Goal: Task Accomplishment & Management: Manage account settings

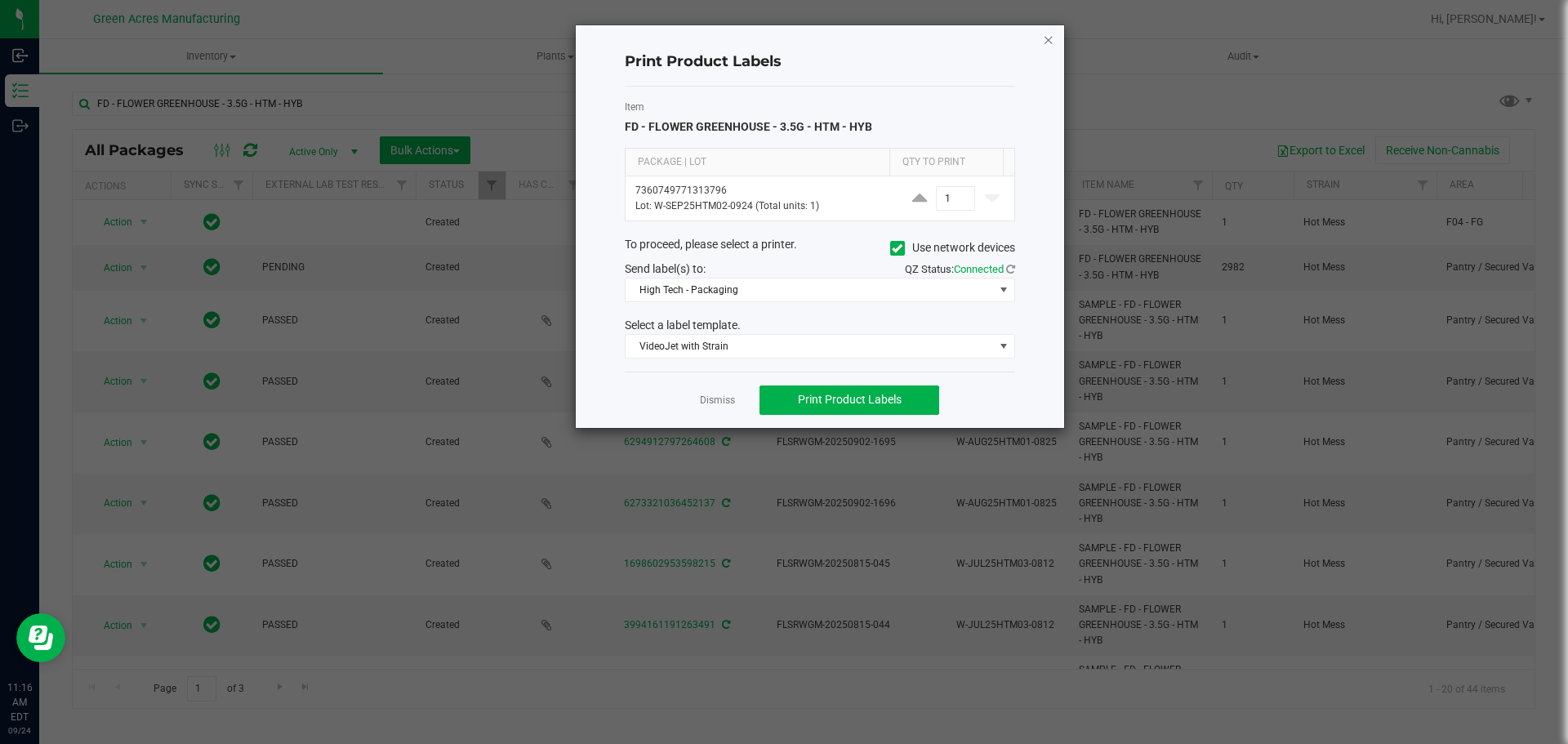
click at [1054, 41] on icon "button" at bounding box center [1049, 39] width 12 height 19
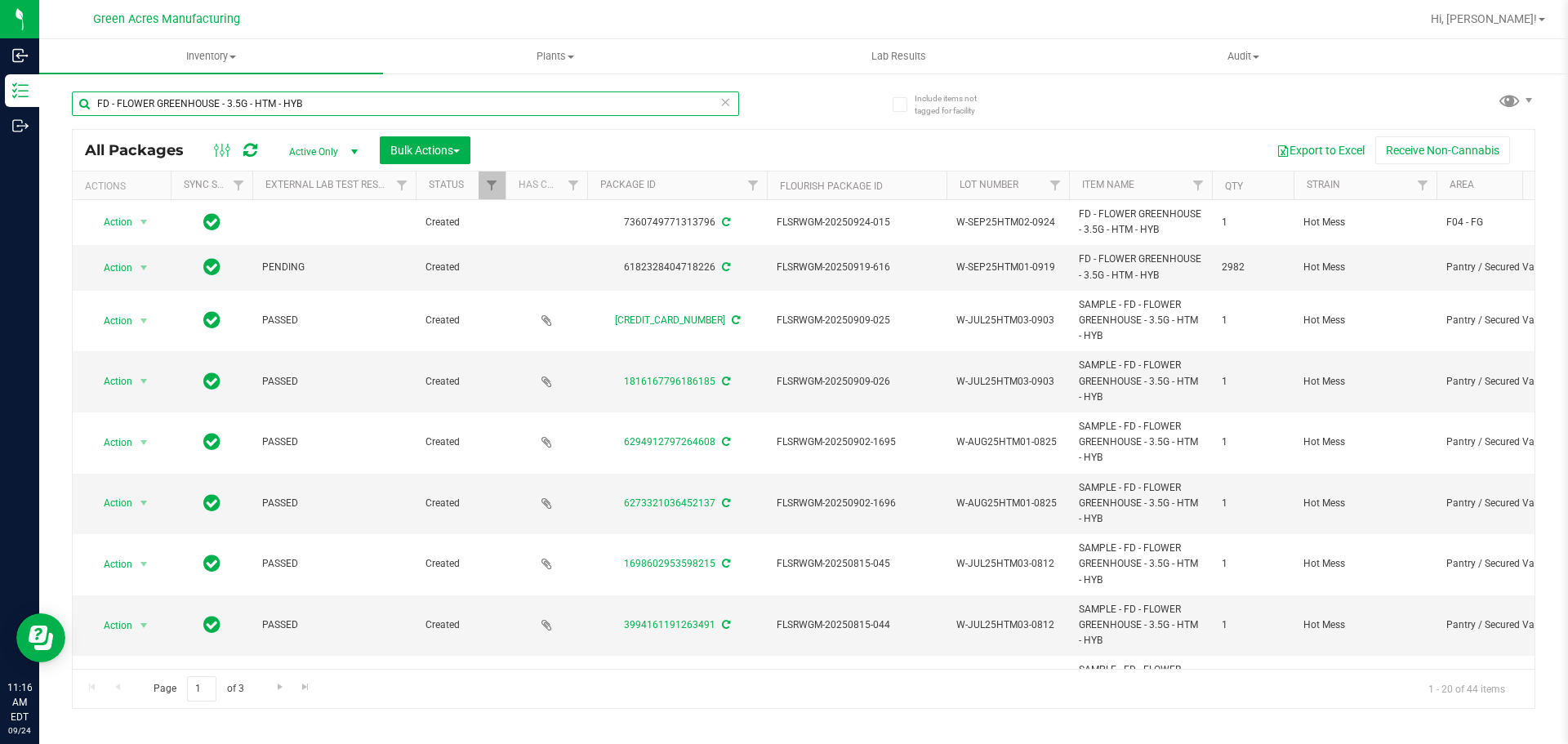
click at [324, 97] on input "FD - FLOWER GREENHOUSE - 3.5G - HTM - HYB" at bounding box center [406, 104] width 667 height 25
type input "F"
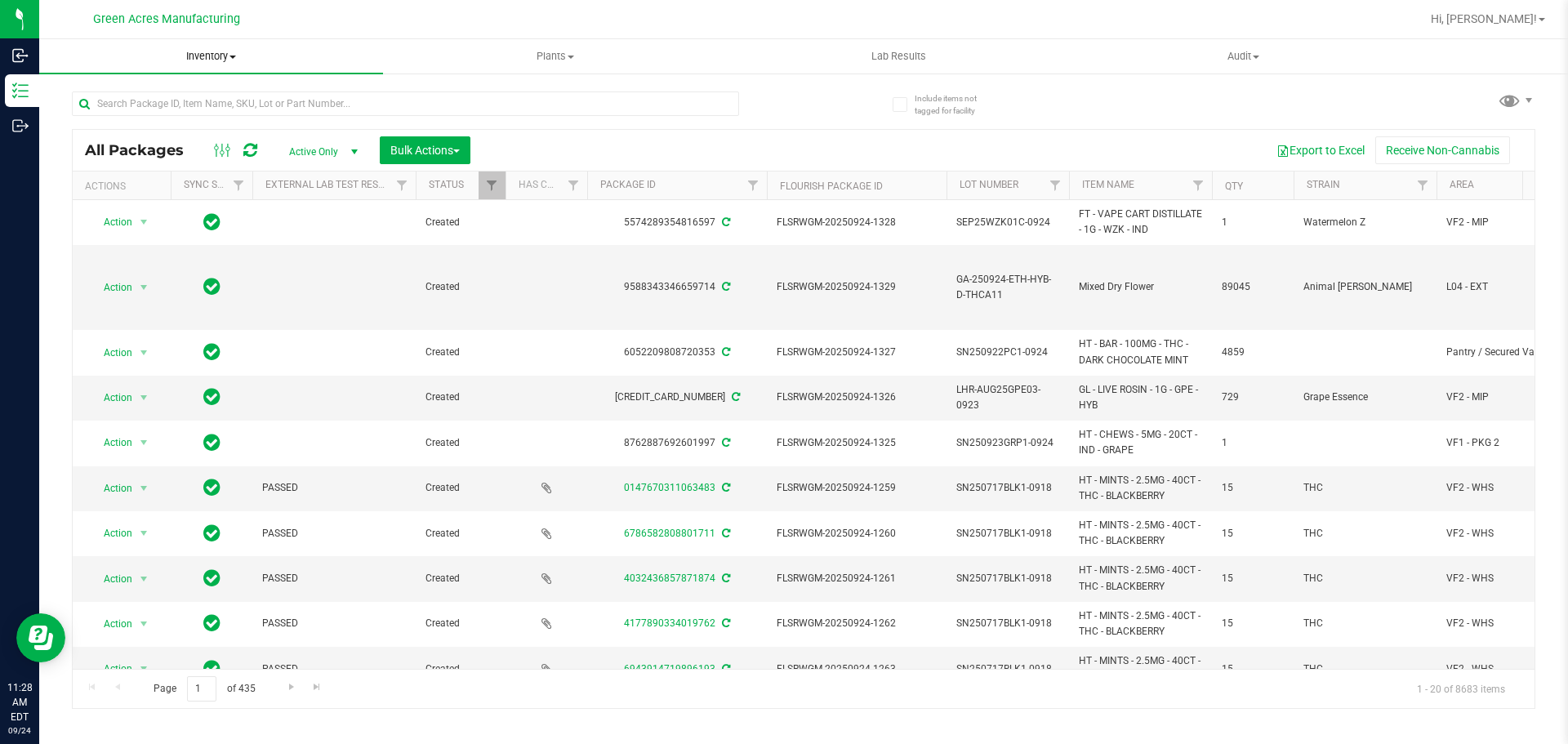
click at [202, 53] on span "Inventory" at bounding box center [211, 56] width 344 height 14
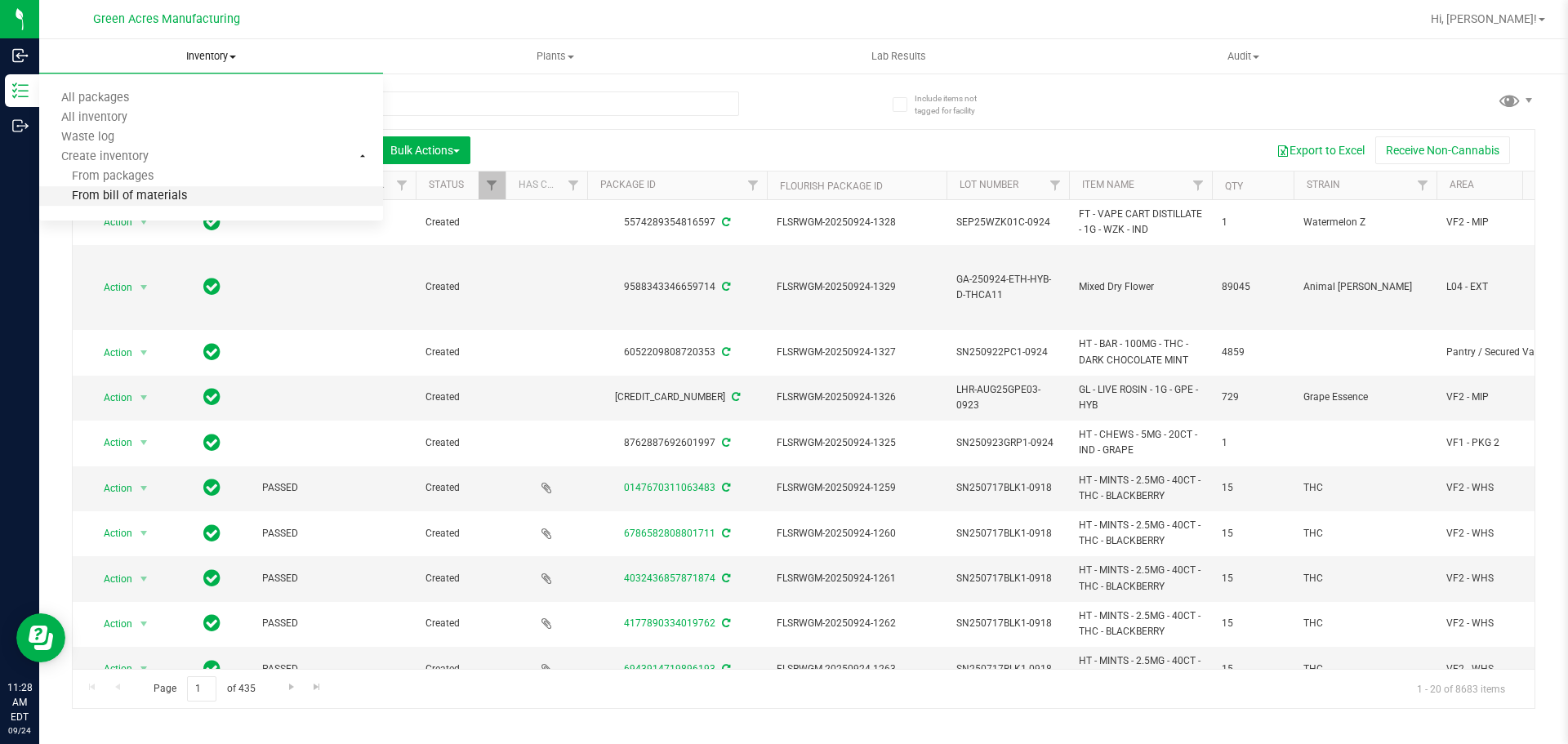
click at [118, 195] on span "From bill of materials" at bounding box center [113, 197] width 148 height 13
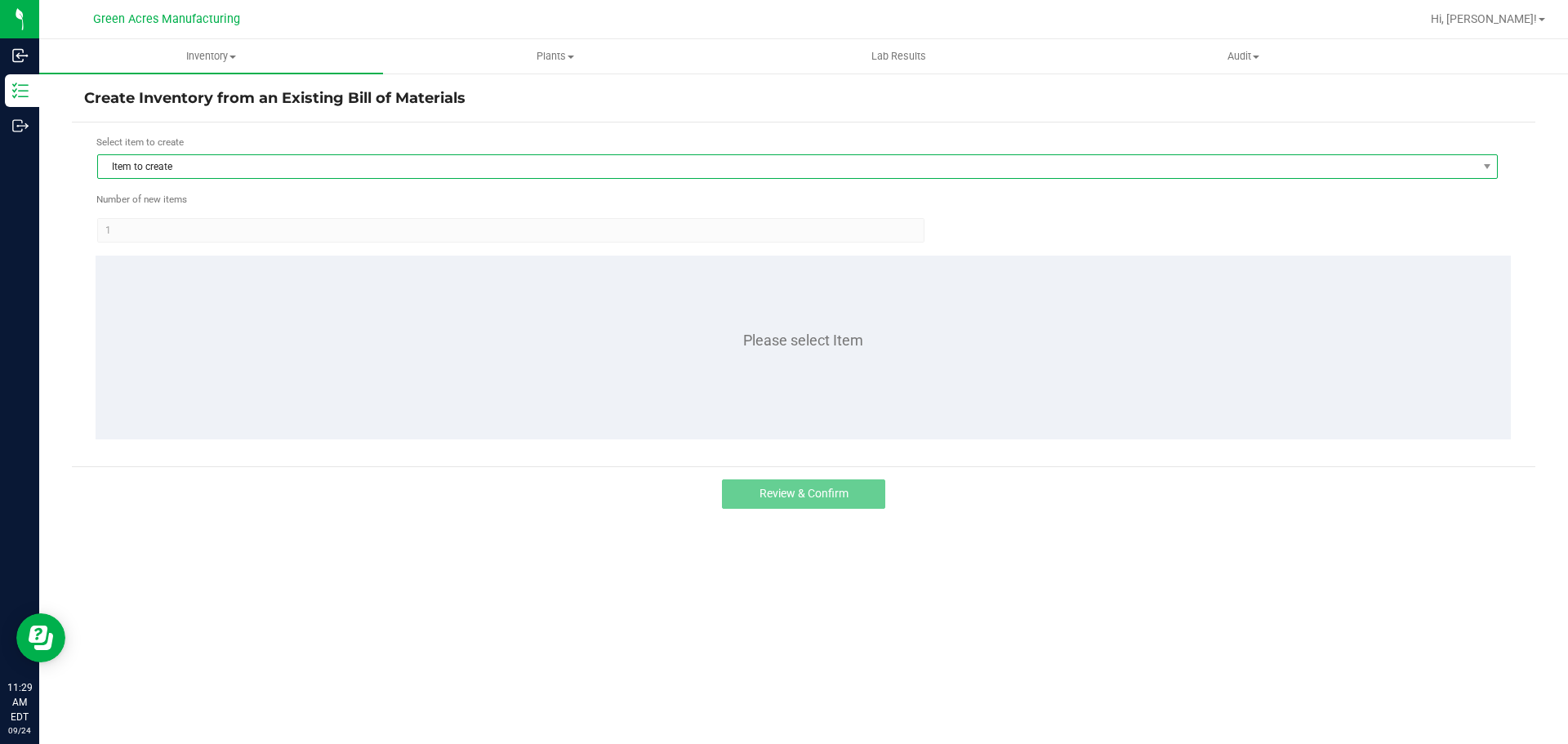
click at [260, 174] on span "Item to create" at bounding box center [787, 167] width 1379 height 23
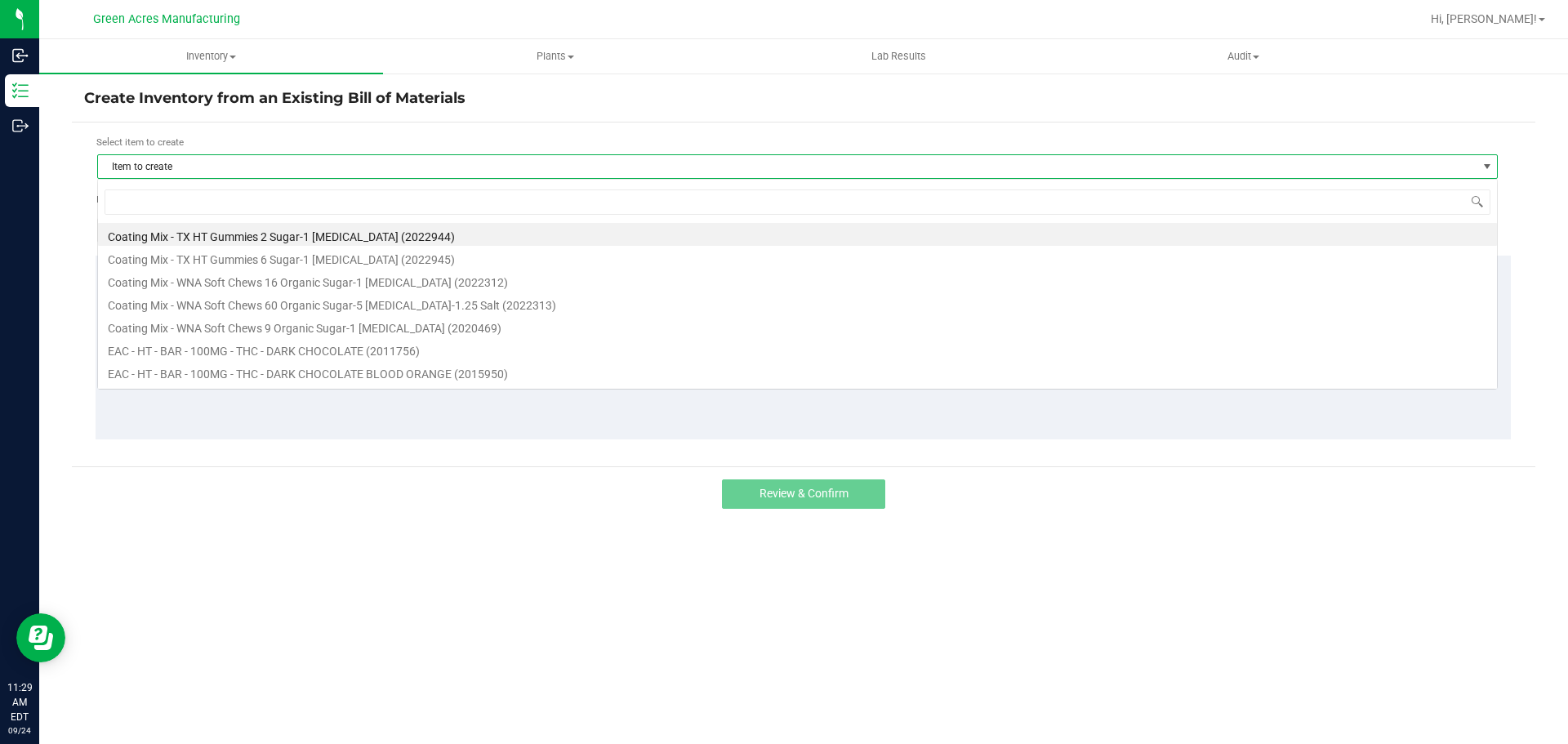
scroll to position [25, 1401]
click at [284, 200] on input at bounding box center [797, 202] width 1386 height 25
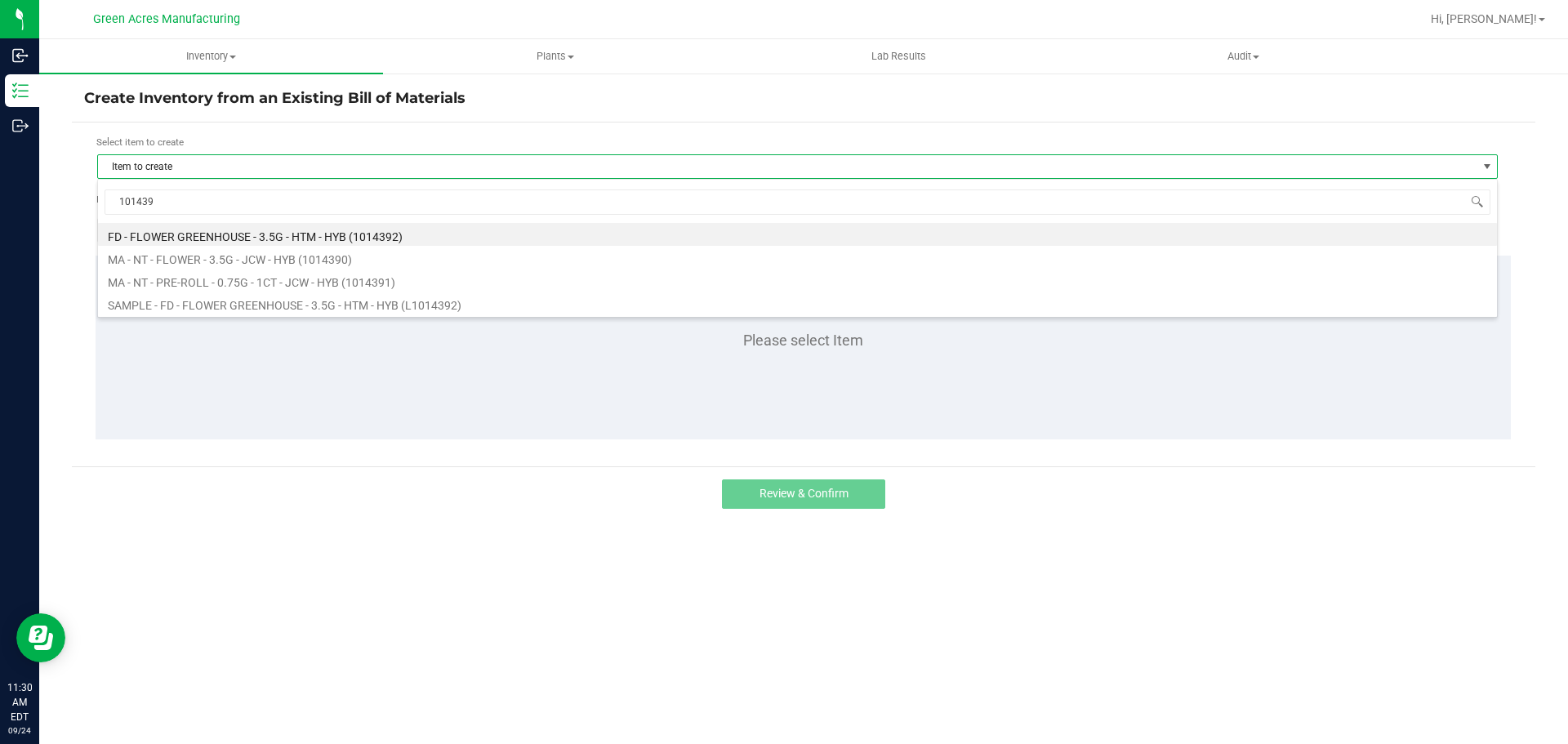
type input "1014392"
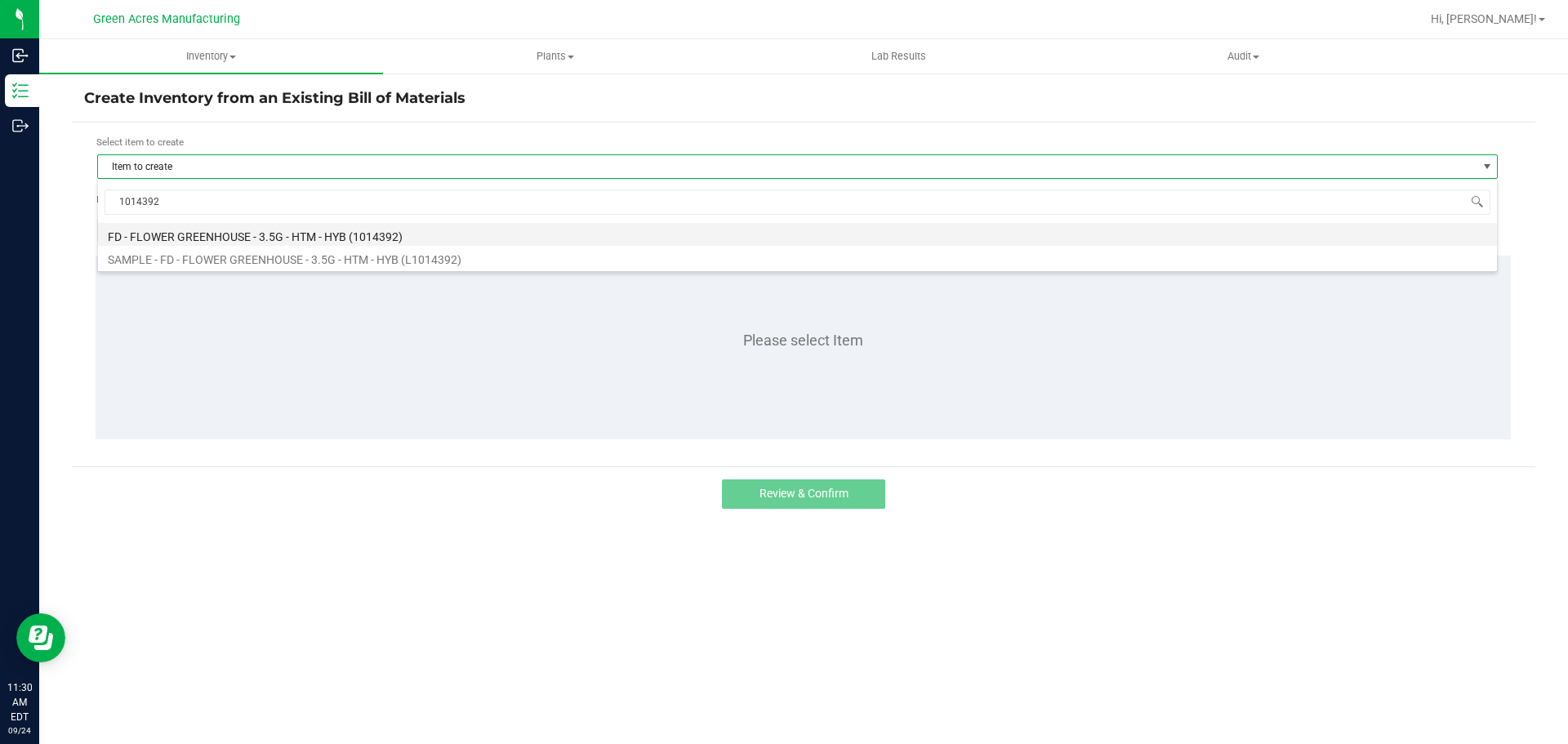
click at [200, 241] on li "FD - FLOWER GREENHOUSE - 3.5G - HTM - HYB (1014392)" at bounding box center [797, 235] width 1399 height 23
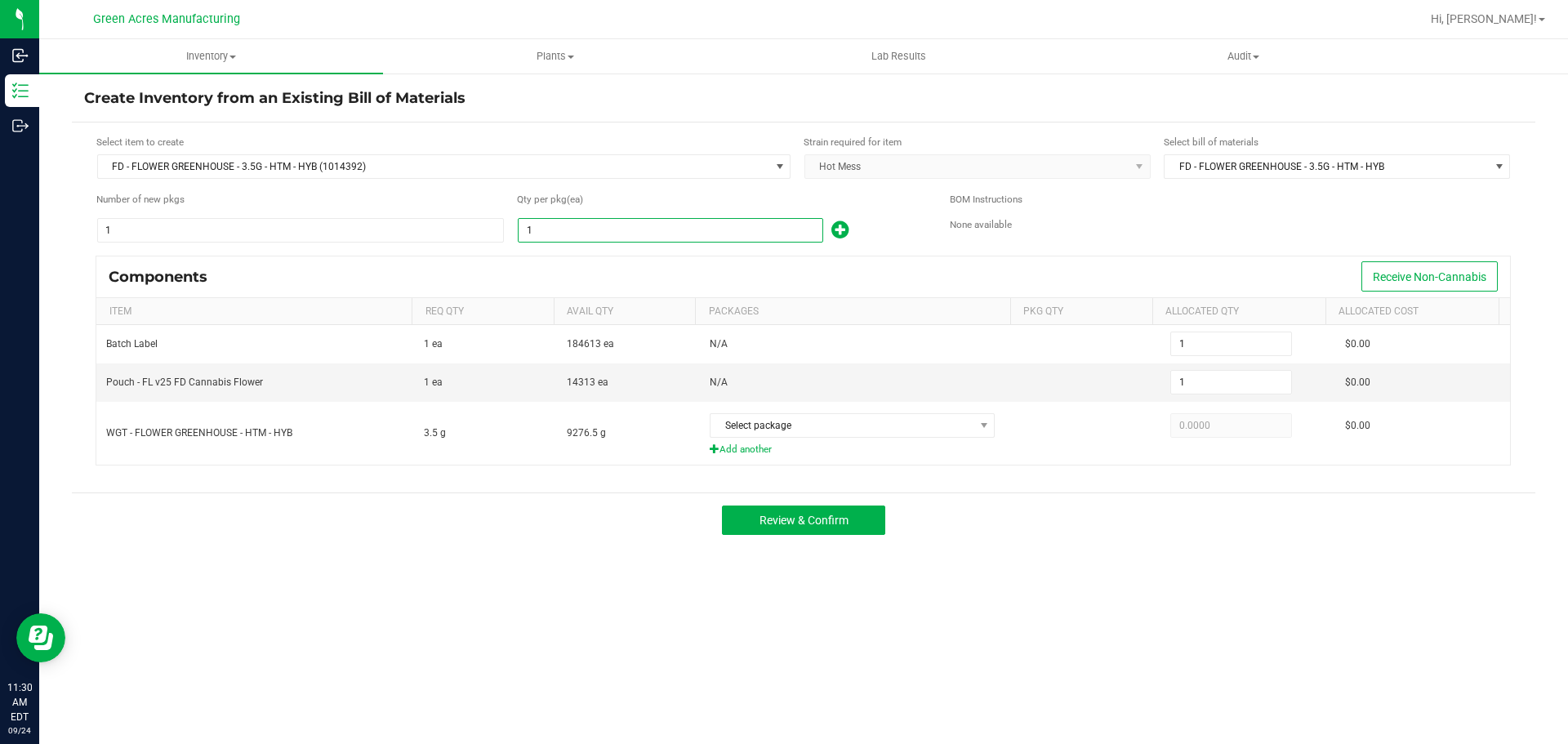
click at [601, 229] on input "1" at bounding box center [670, 230] width 304 height 23
type input "2"
type input "22"
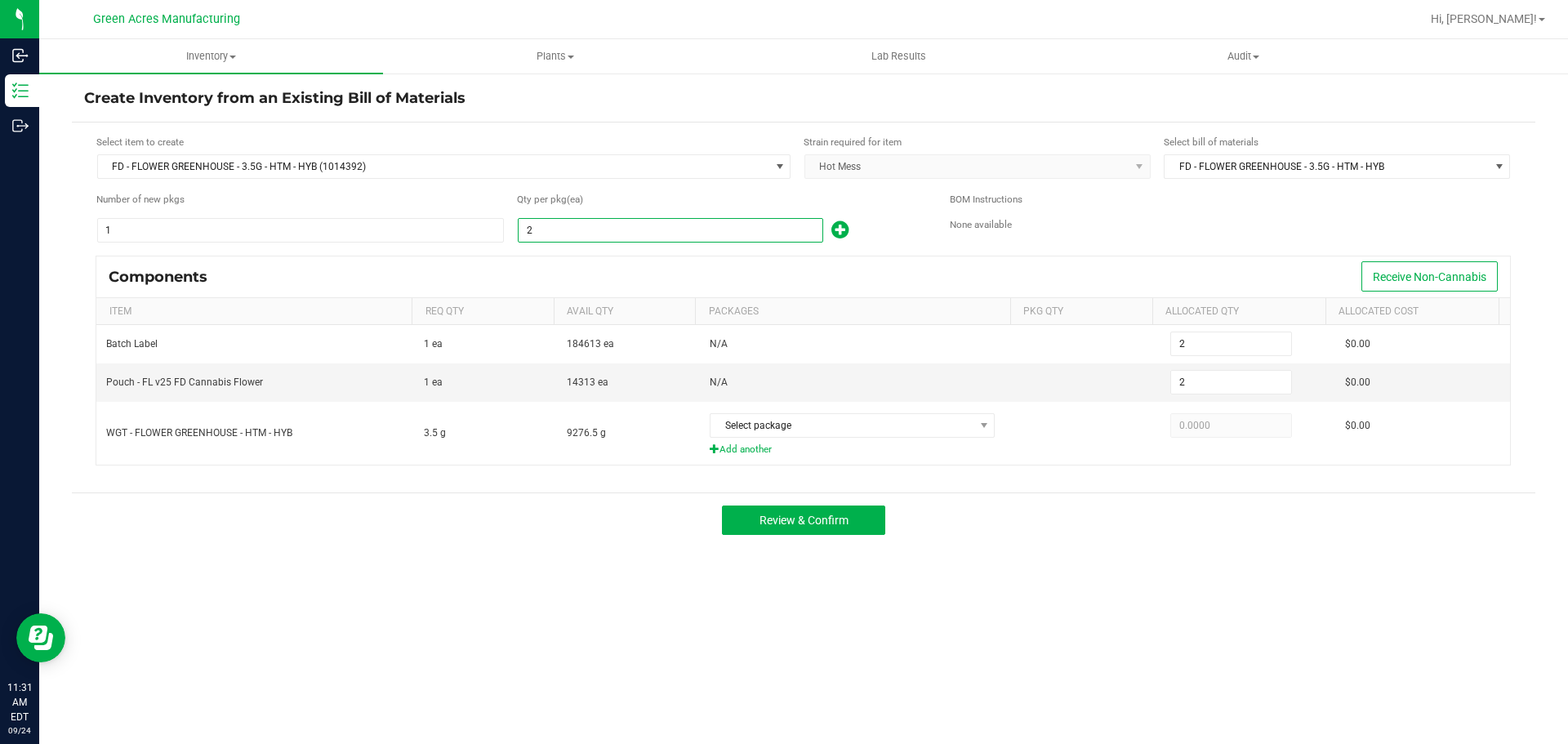
type input "22"
type input "228"
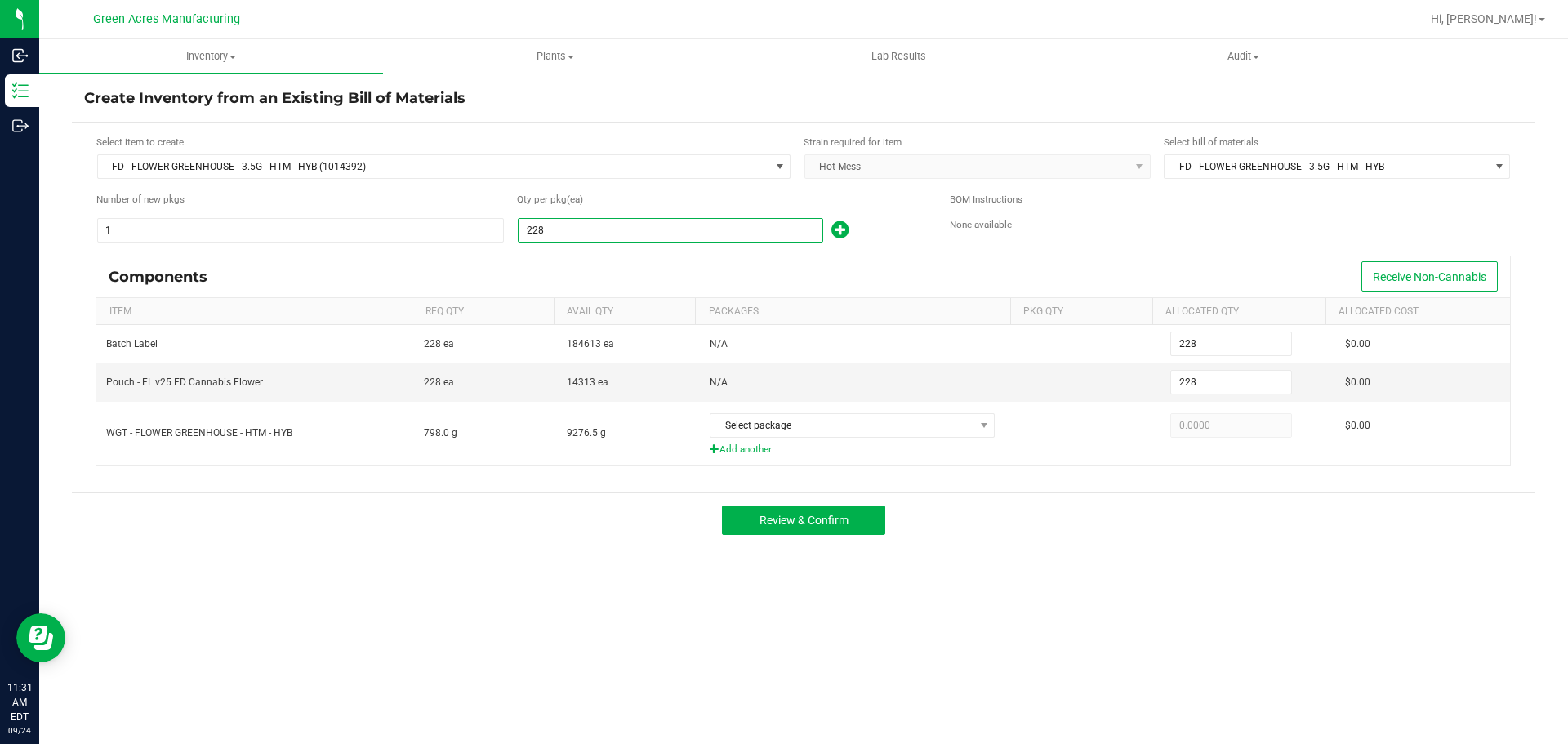
type input "2280"
type input "2,280"
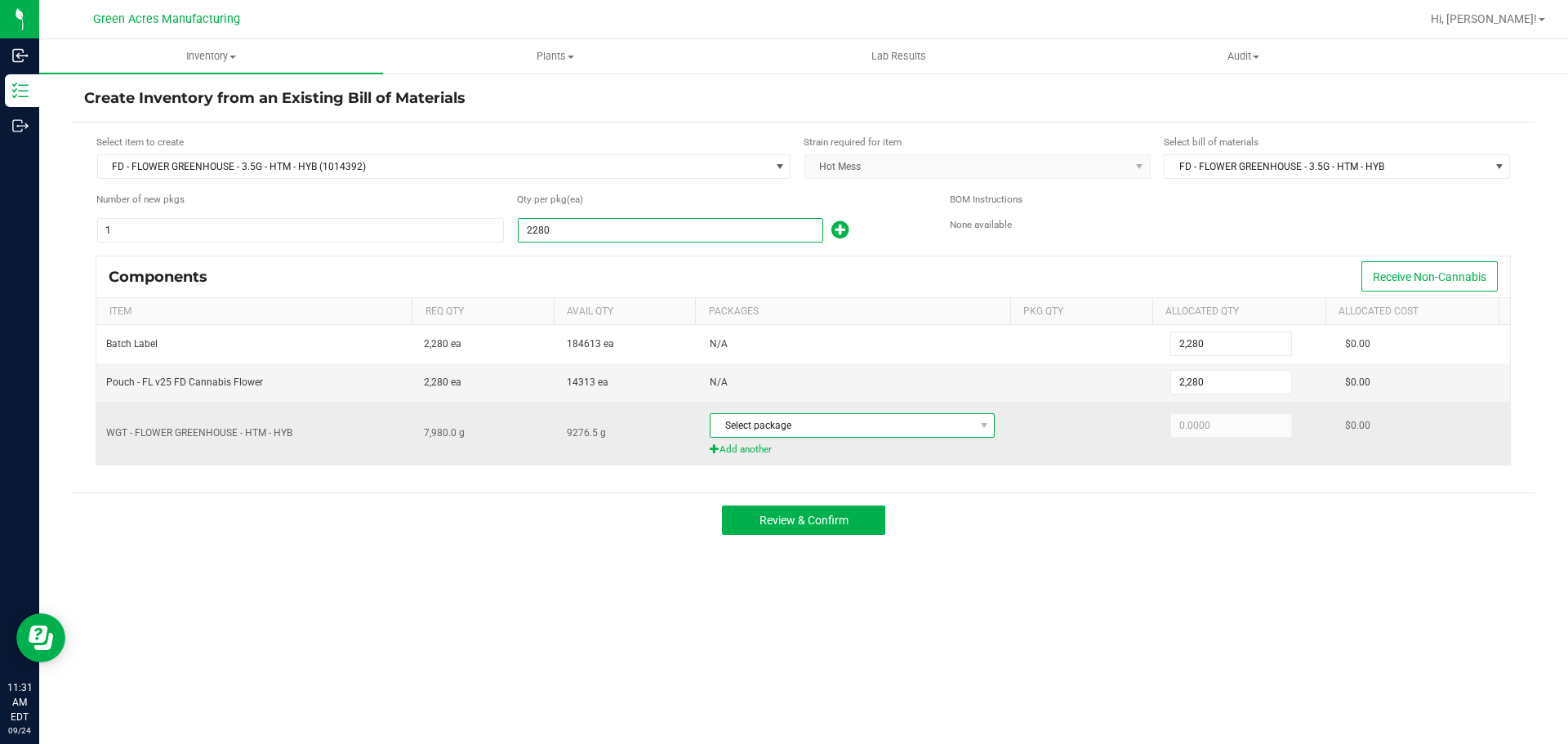
type input "2,280"
click at [908, 429] on span "Select package" at bounding box center [842, 426] width 263 height 23
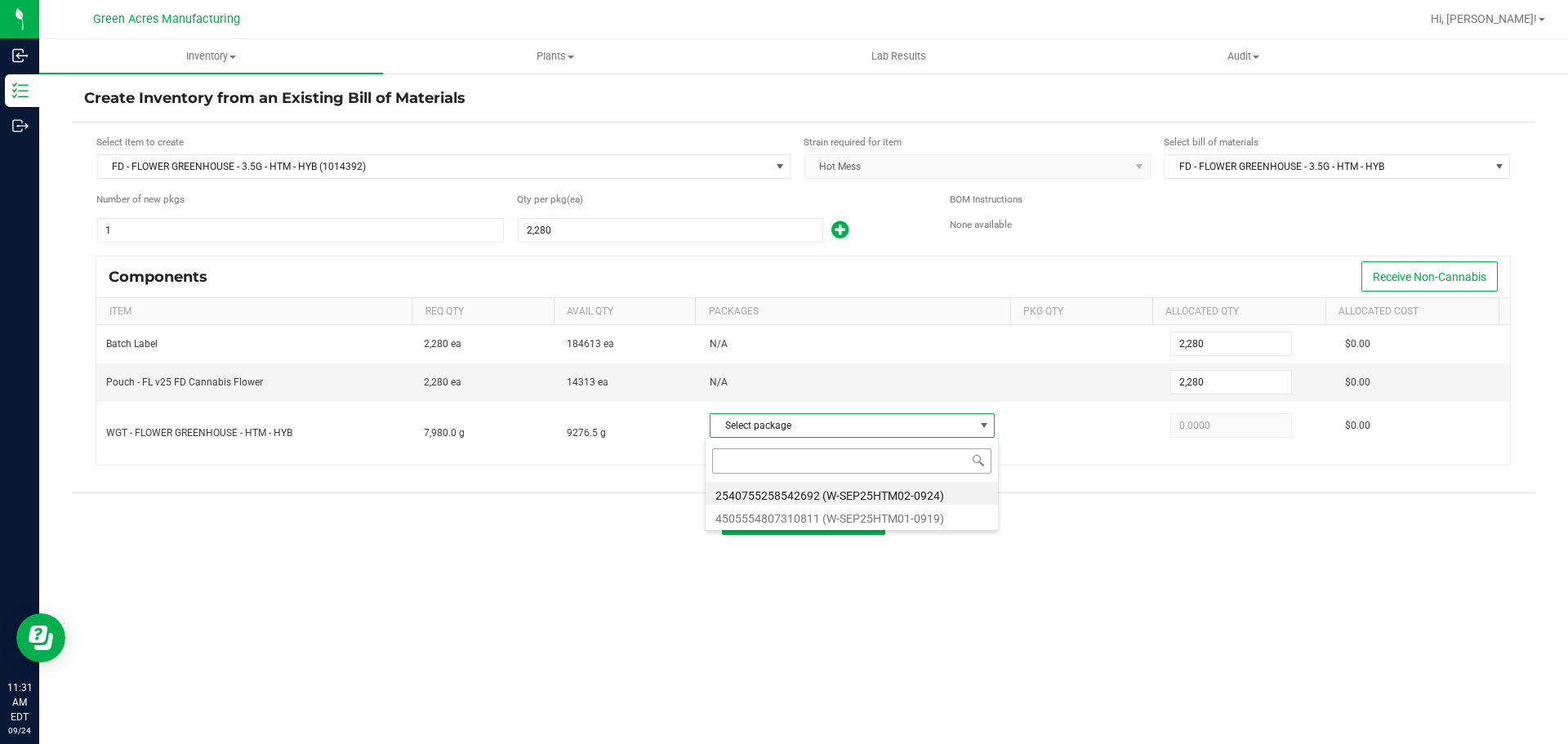
scroll to position [25, 282]
drag, startPoint x: 908, startPoint y: 500, endPoint x: 918, endPoint y: 489, distance: 14.9
click at [909, 500] on li "2540755258542692 (W-SEP25HTM02-0924)" at bounding box center [852, 494] width 293 height 23
type input "7,980.0000"
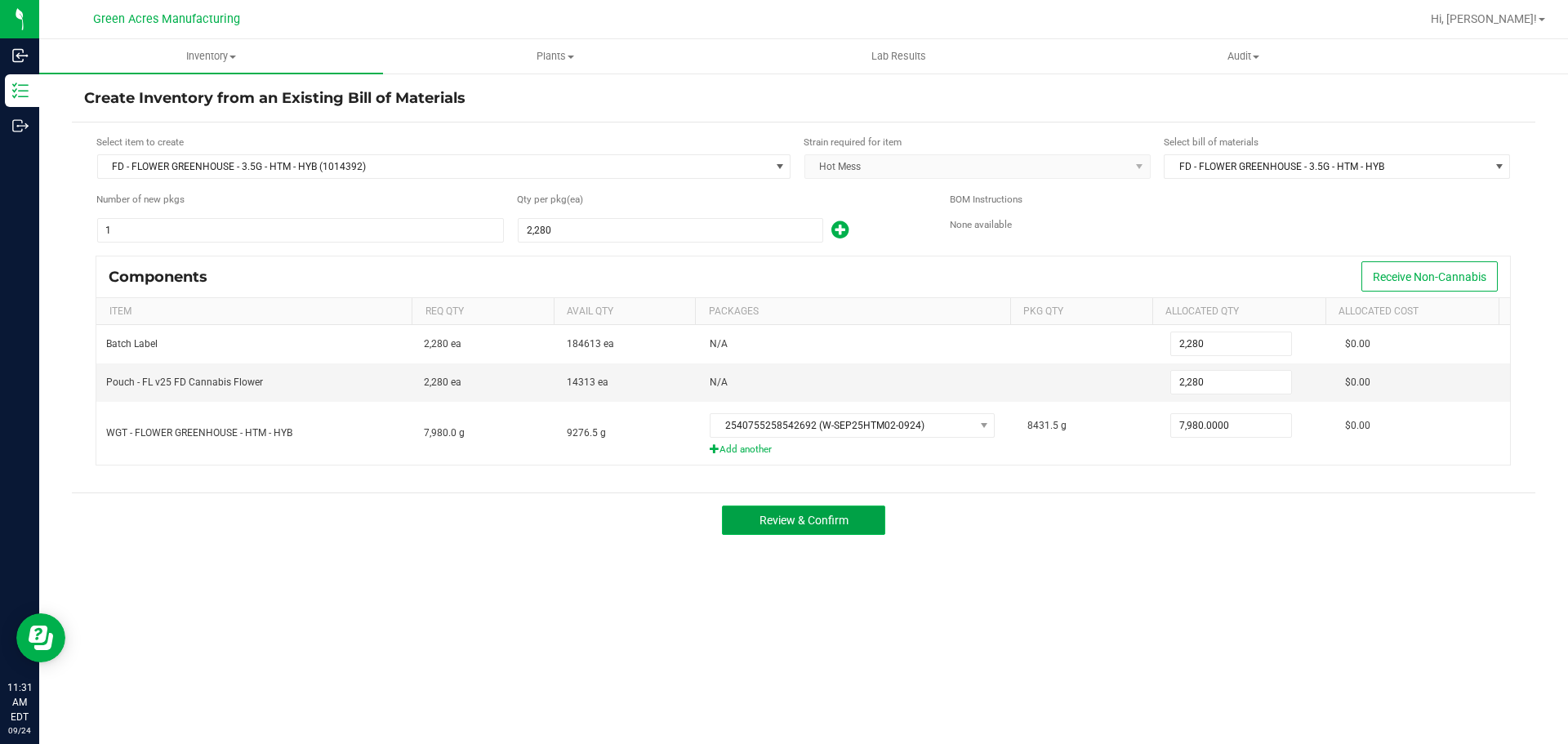
click at [849, 524] on button "Review & Confirm" at bounding box center [804, 520] width 163 height 30
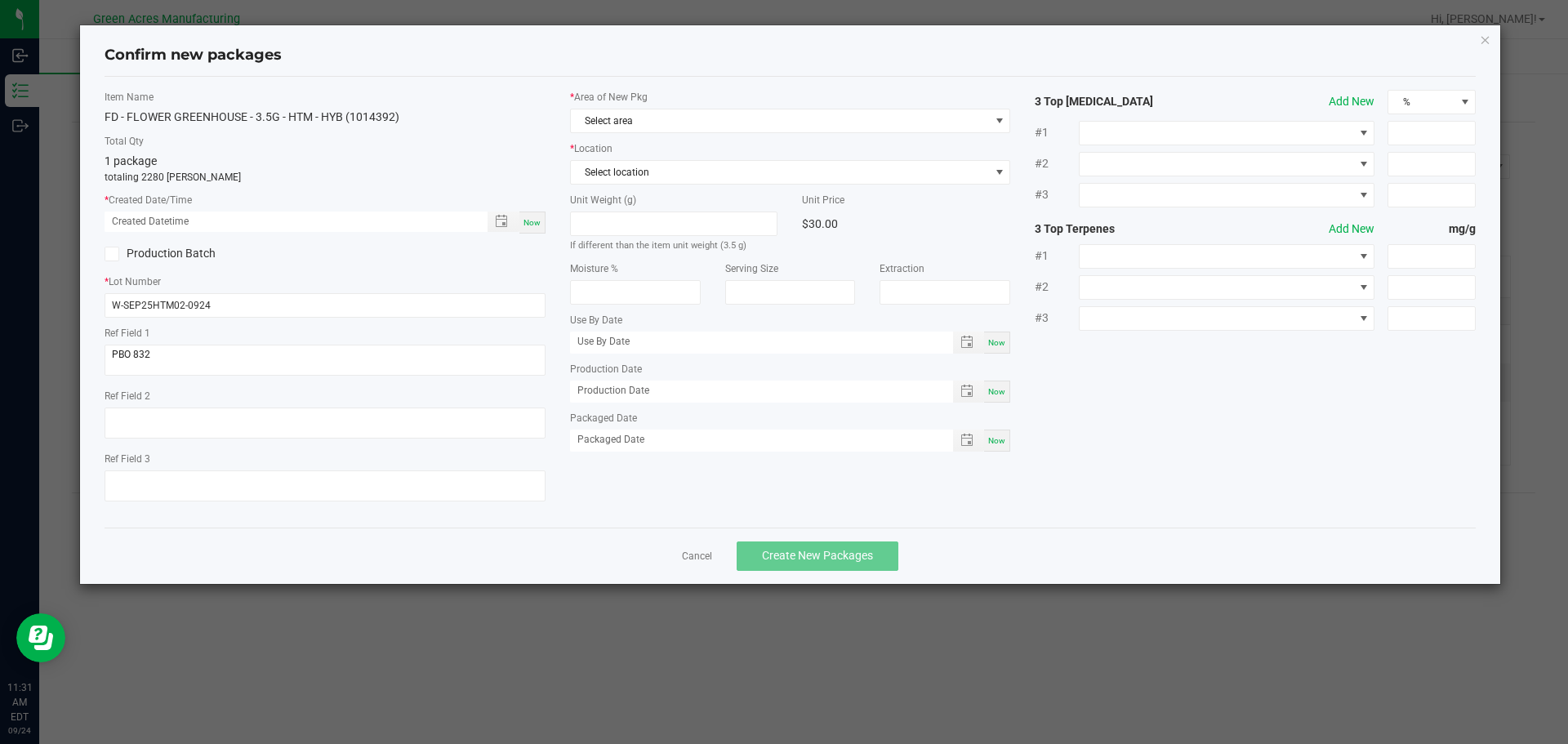
click at [532, 227] on span "Now" at bounding box center [532, 221] width 17 height 9
type input "[DATE] 11:31 AM"
click at [675, 118] on span "Select area" at bounding box center [780, 121] width 419 height 23
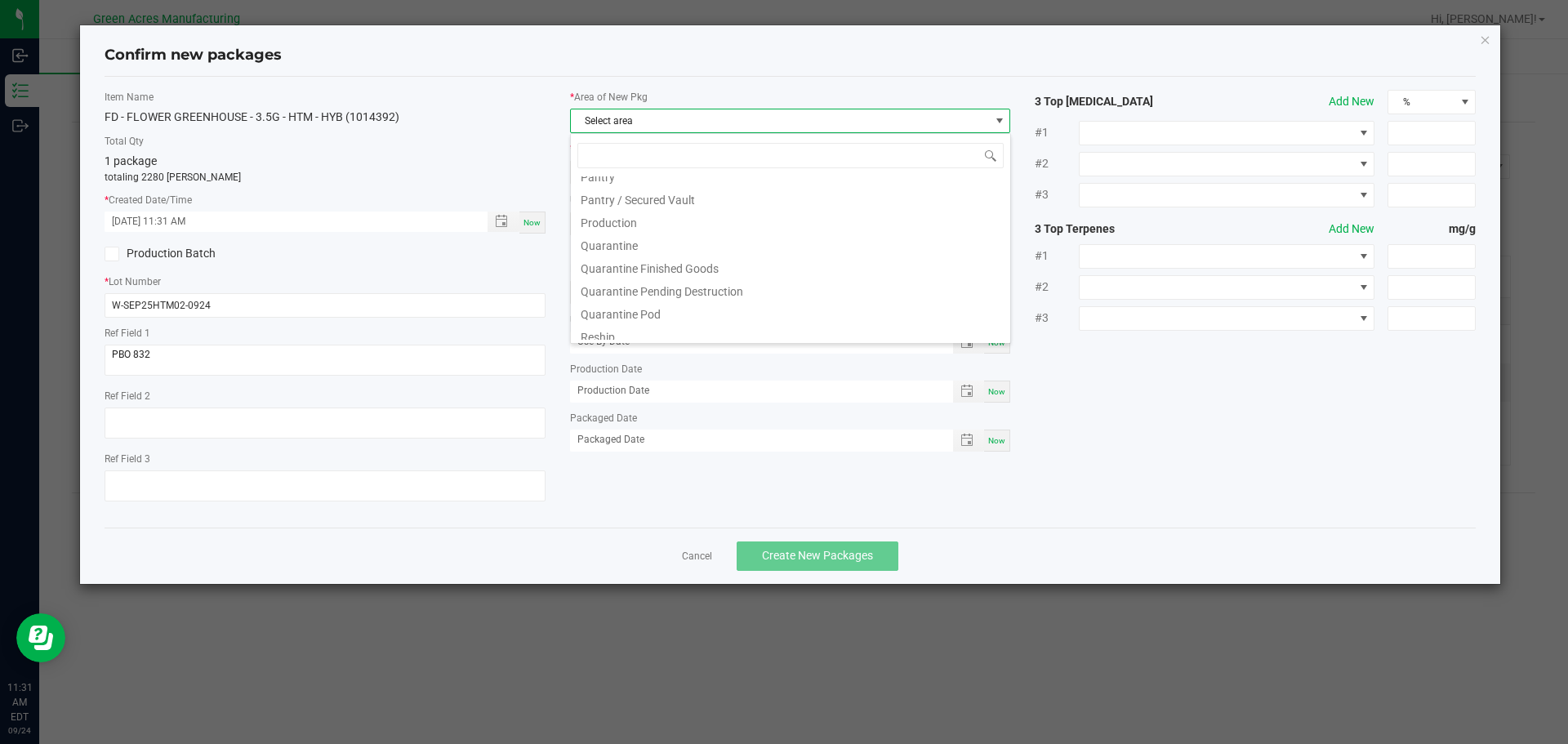
scroll to position [490, 0]
click at [667, 180] on li "Pantry / Secured Vault" at bounding box center [790, 178] width 439 height 23
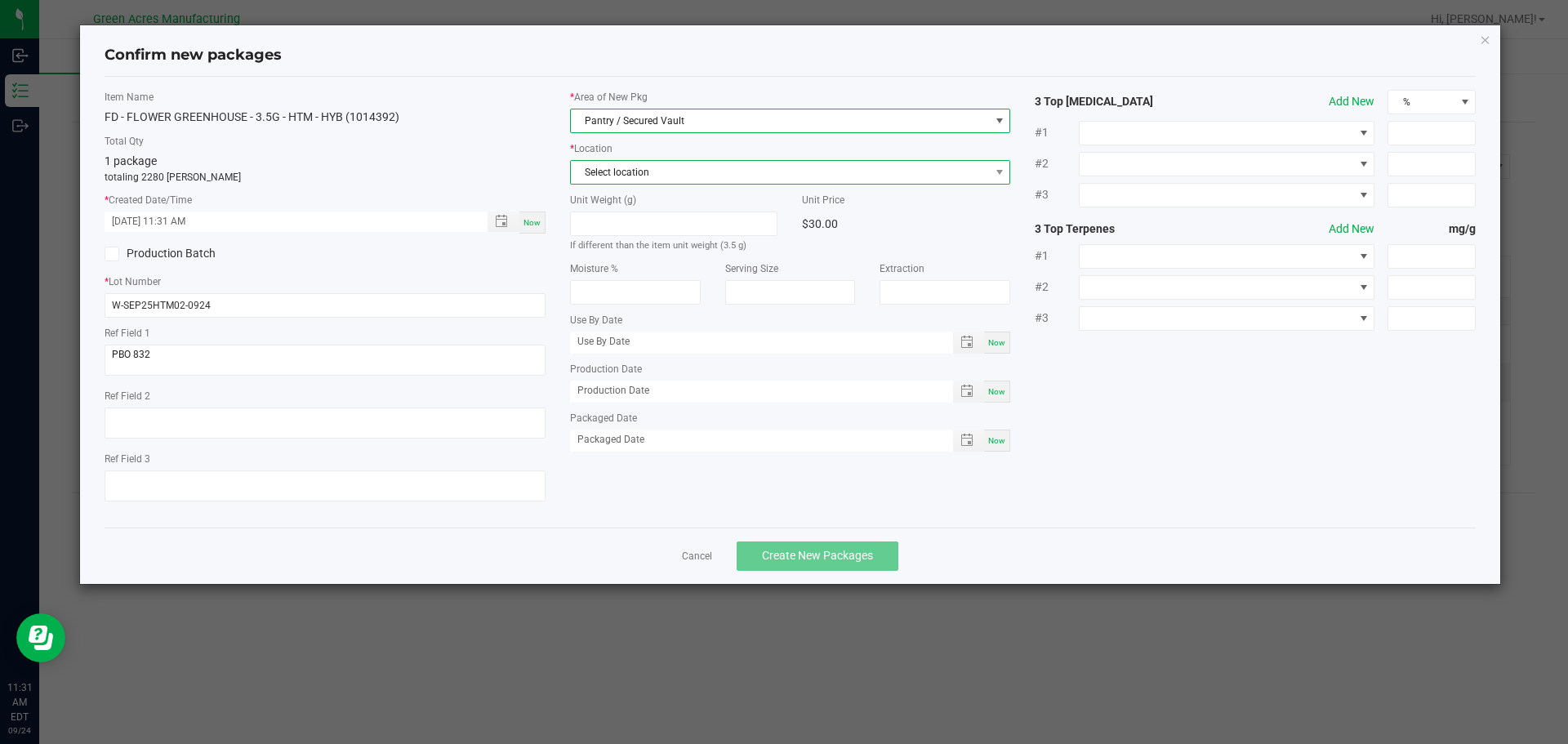
click at [665, 177] on span "Select location" at bounding box center [780, 173] width 419 height 23
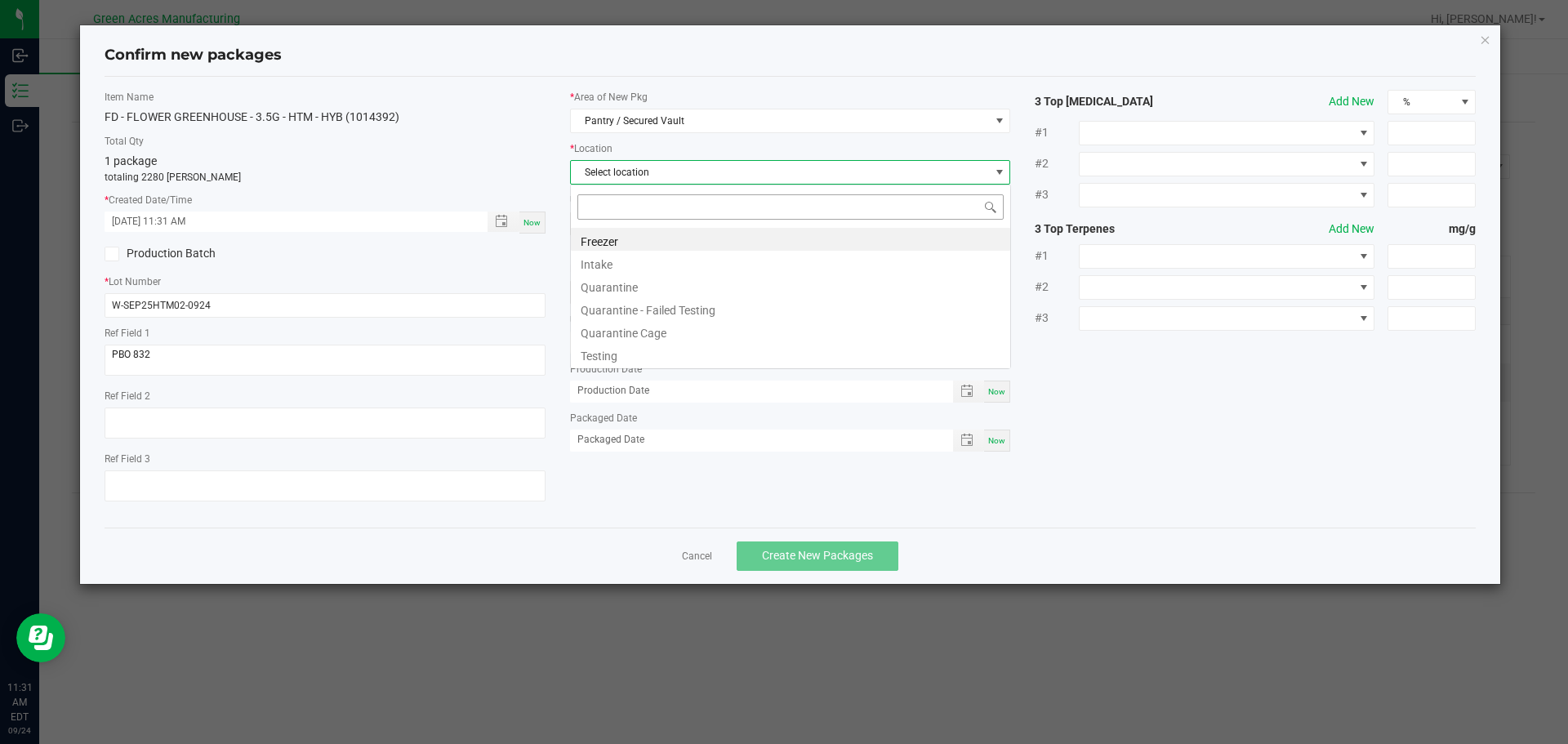
scroll to position [25, 441]
click at [627, 268] on li "Intake" at bounding box center [790, 262] width 439 height 23
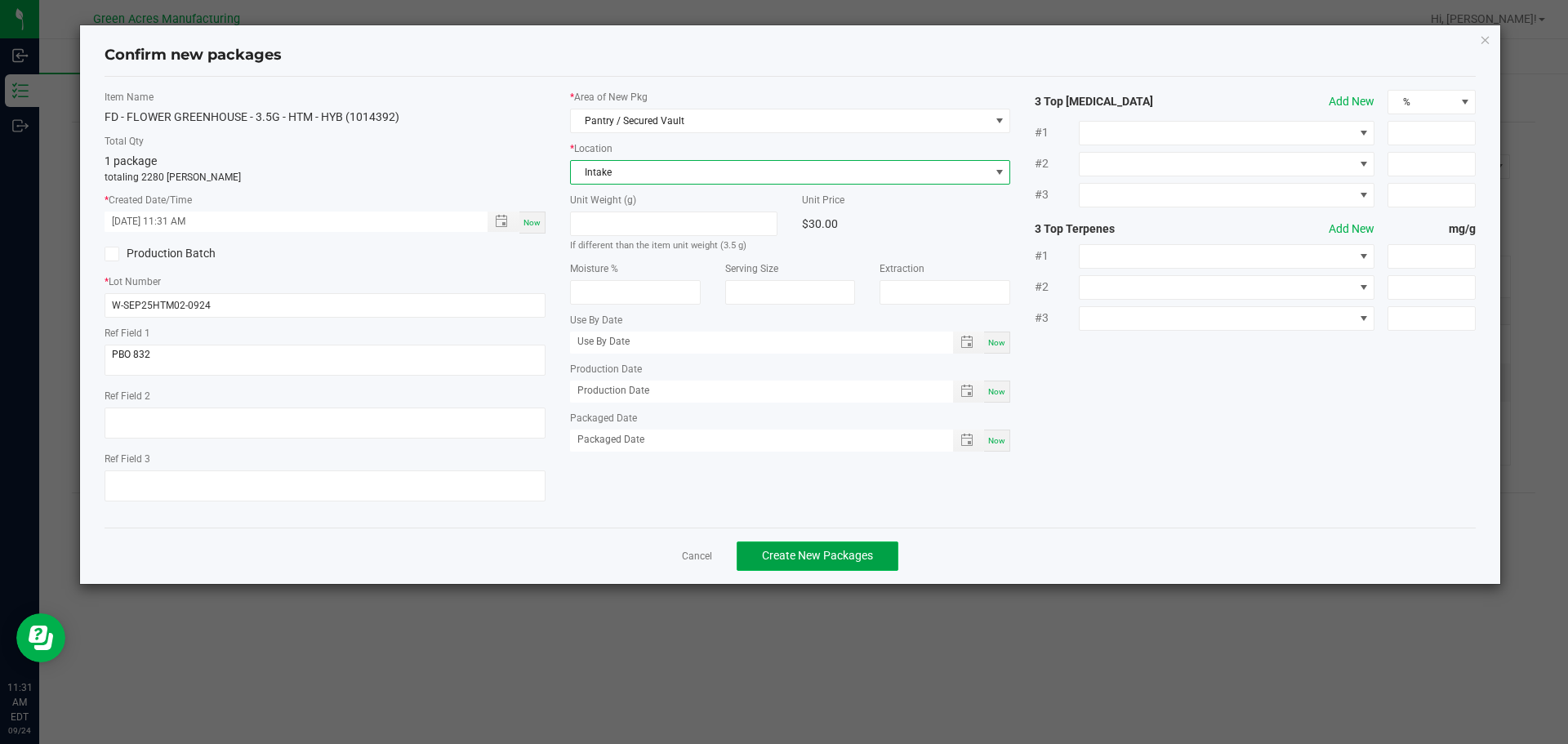
click at [860, 564] on button "Create New Packages" at bounding box center [817, 556] width 162 height 30
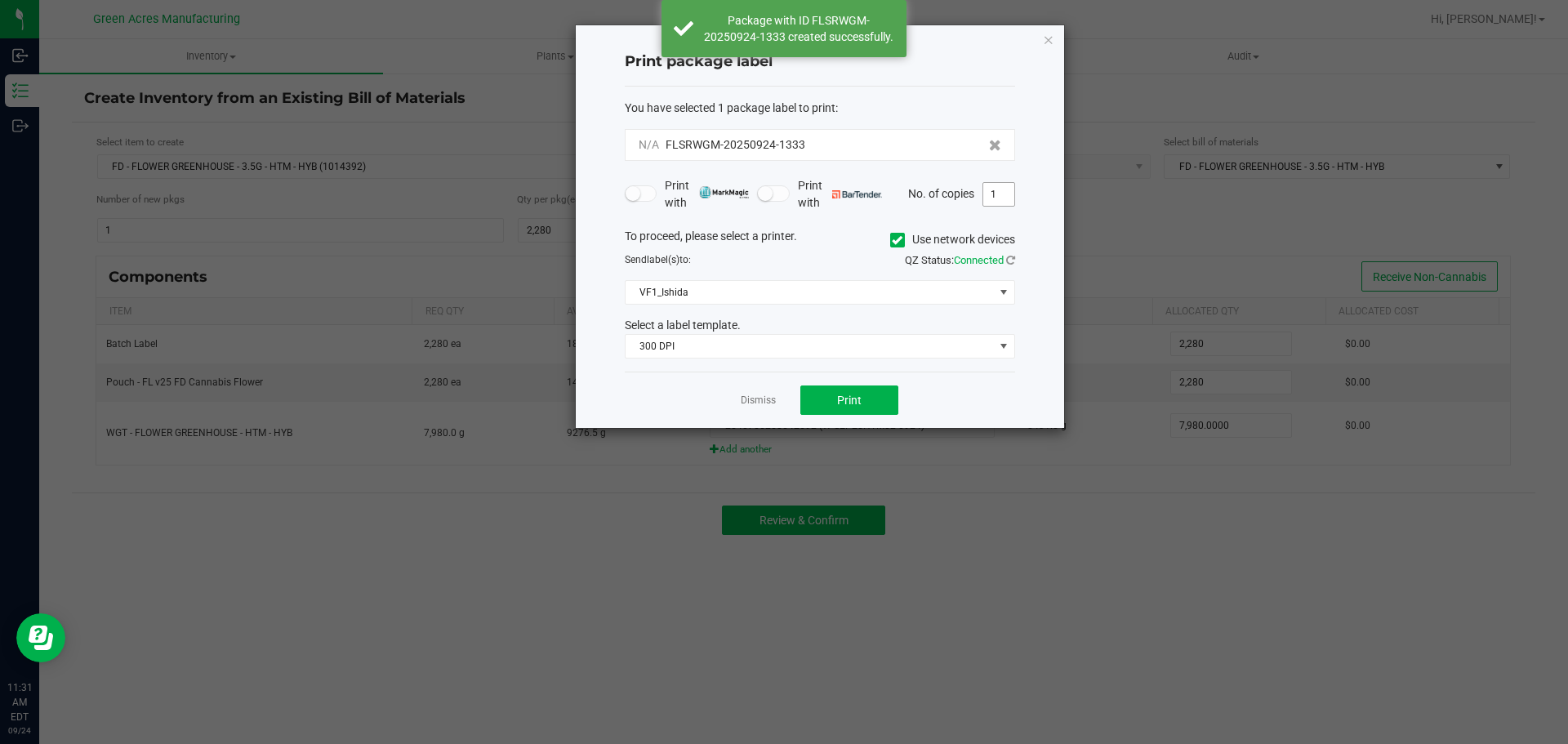
click at [999, 186] on input "1" at bounding box center [998, 195] width 31 height 23
type input "2"
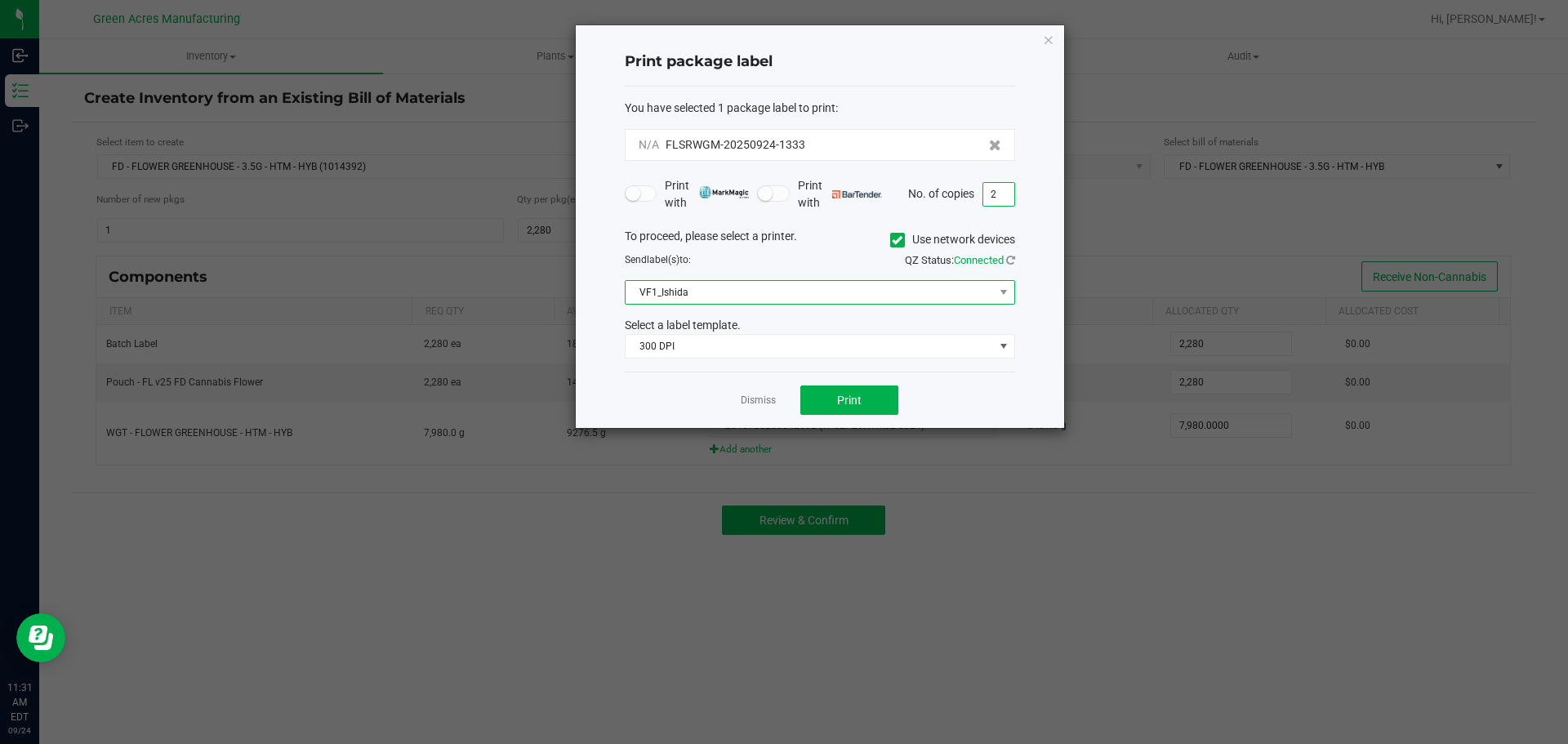
click at [843, 290] on span "VF1_Ishida" at bounding box center [809, 292] width 368 height 23
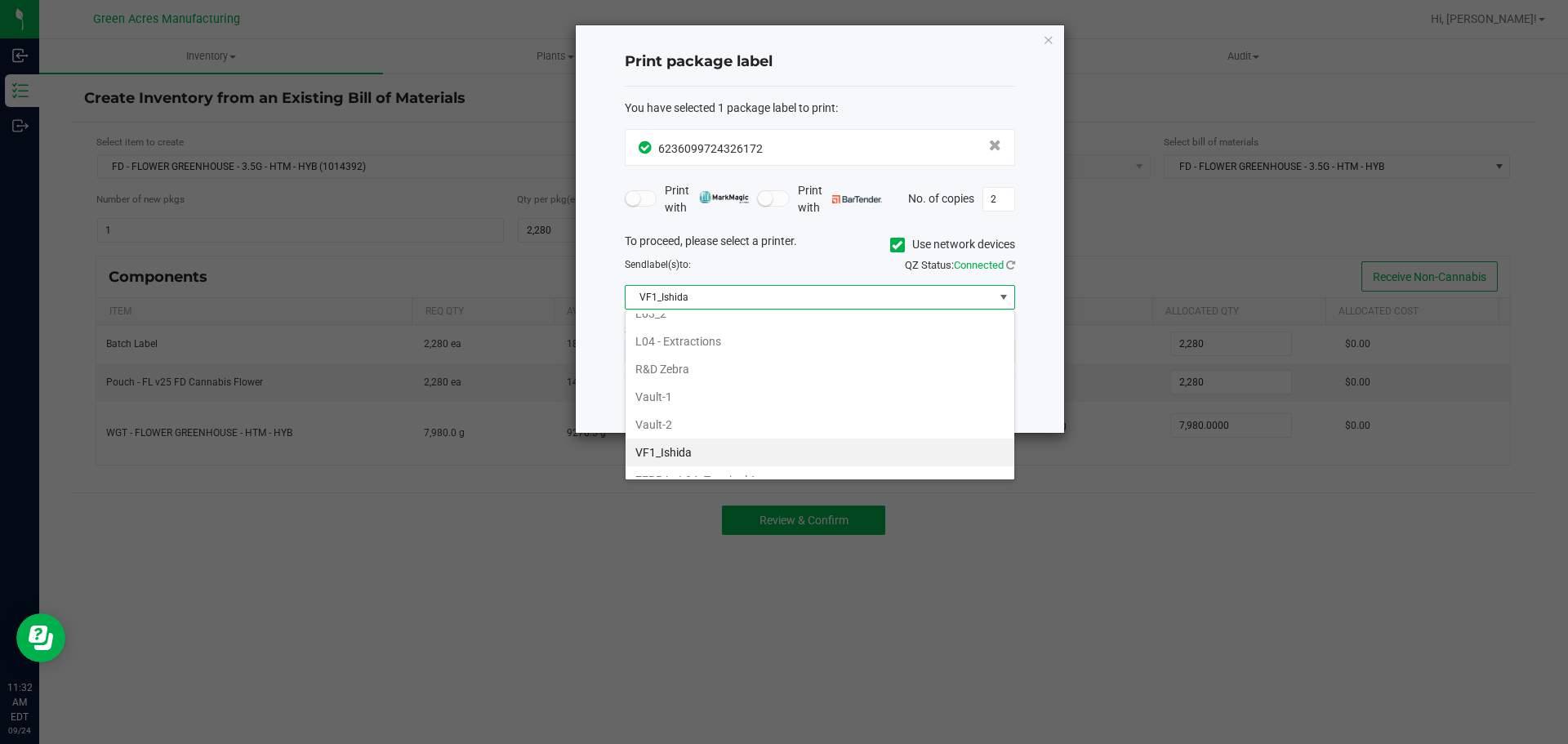
scroll to position [653, 0]
click at [708, 419] on li "VF1_Ishida" at bounding box center [819, 424] width 388 height 28
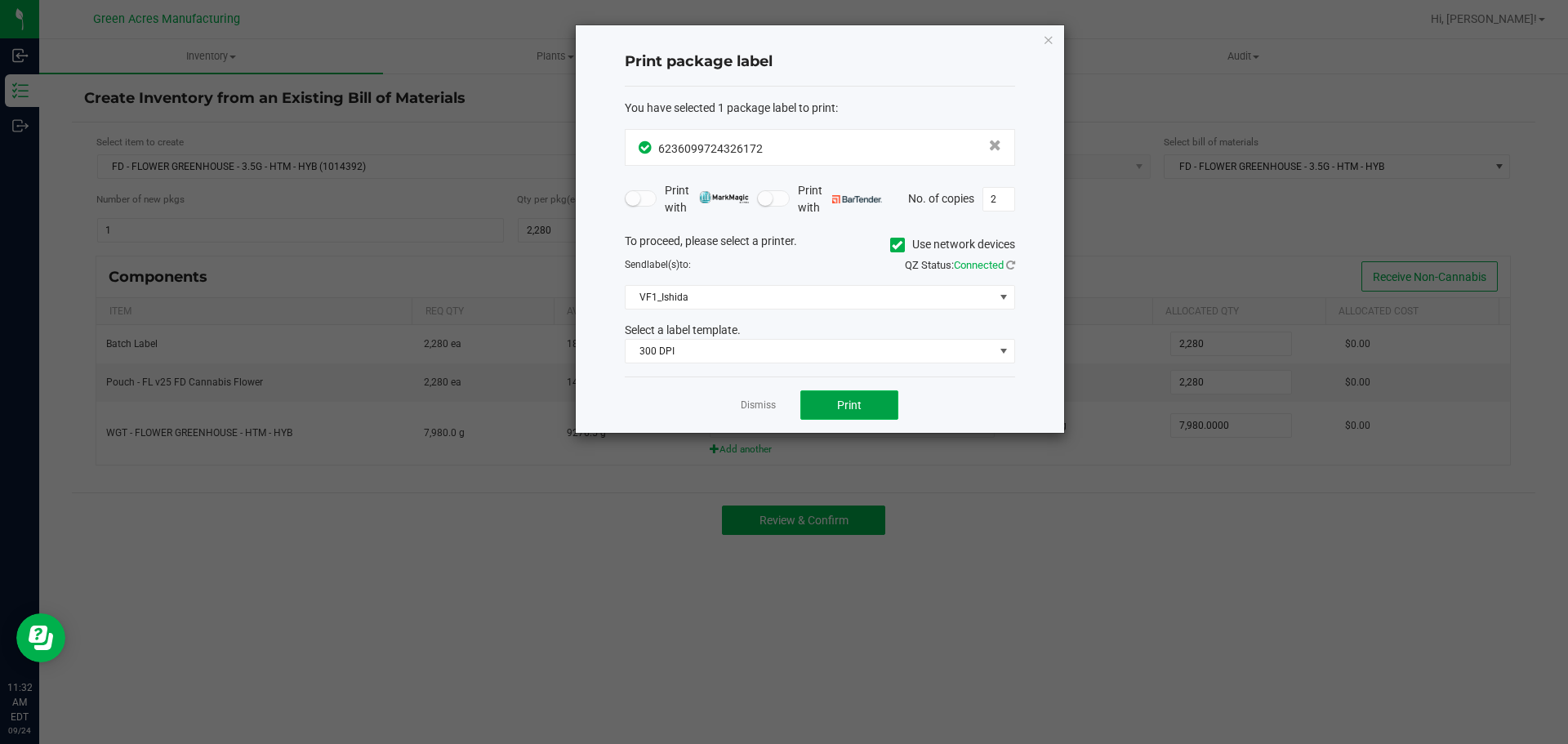
click at [882, 414] on button "Print" at bounding box center [850, 405] width 98 height 30
click at [1054, 44] on icon "button" at bounding box center [1049, 39] width 12 height 19
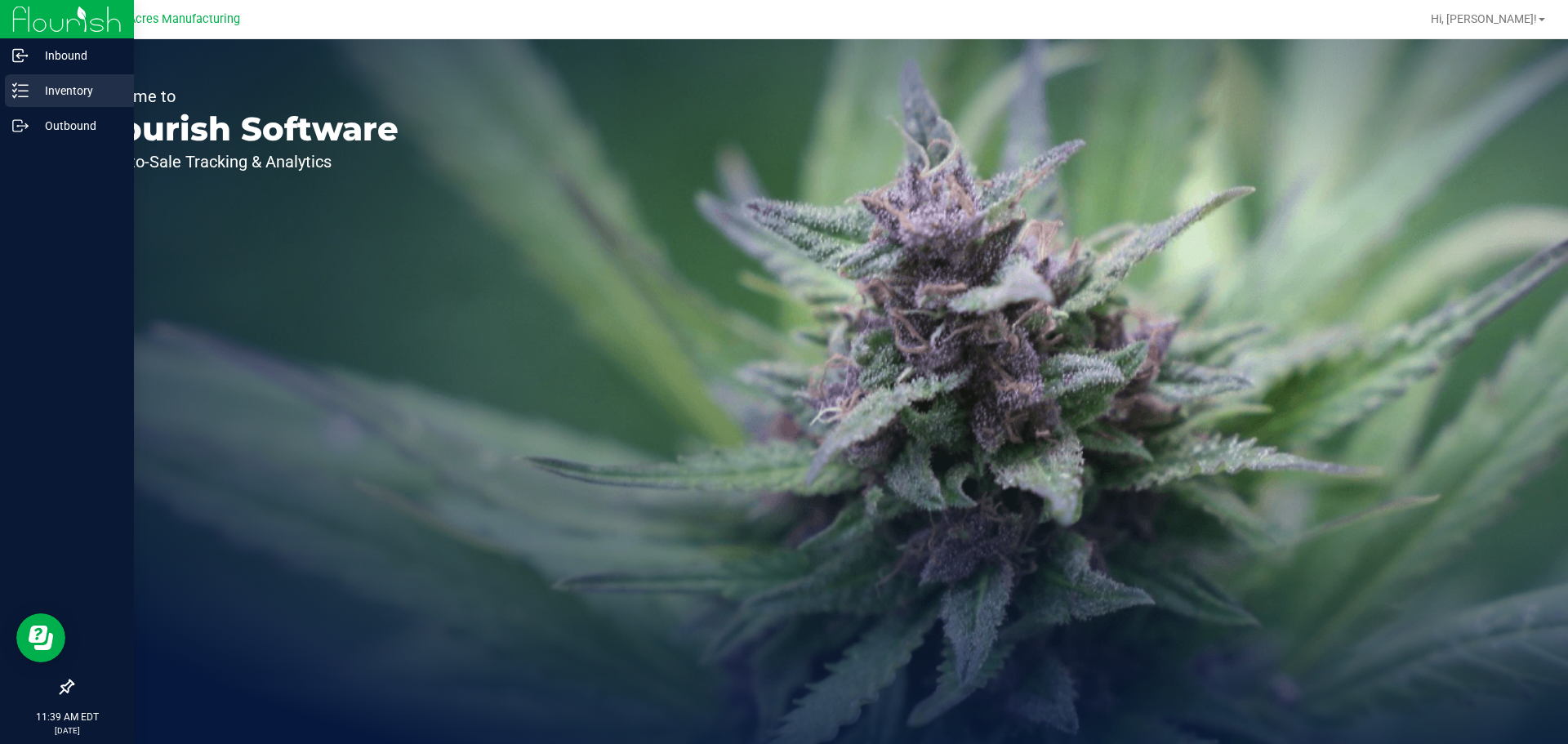
click at [58, 91] on p "Inventory" at bounding box center [78, 90] width 98 height 19
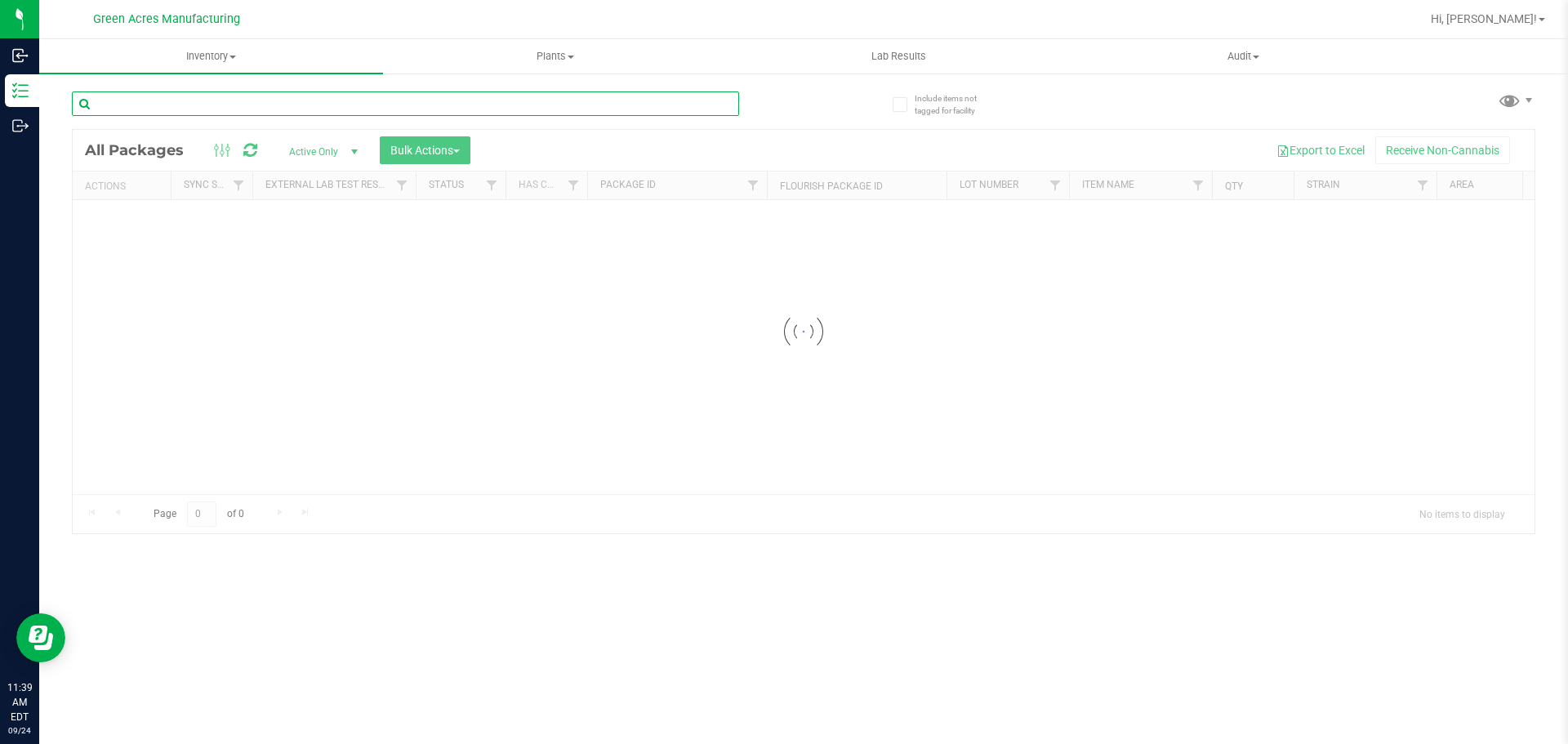
click at [169, 101] on input "text" at bounding box center [406, 104] width 667 height 25
type input "2540755258542692"
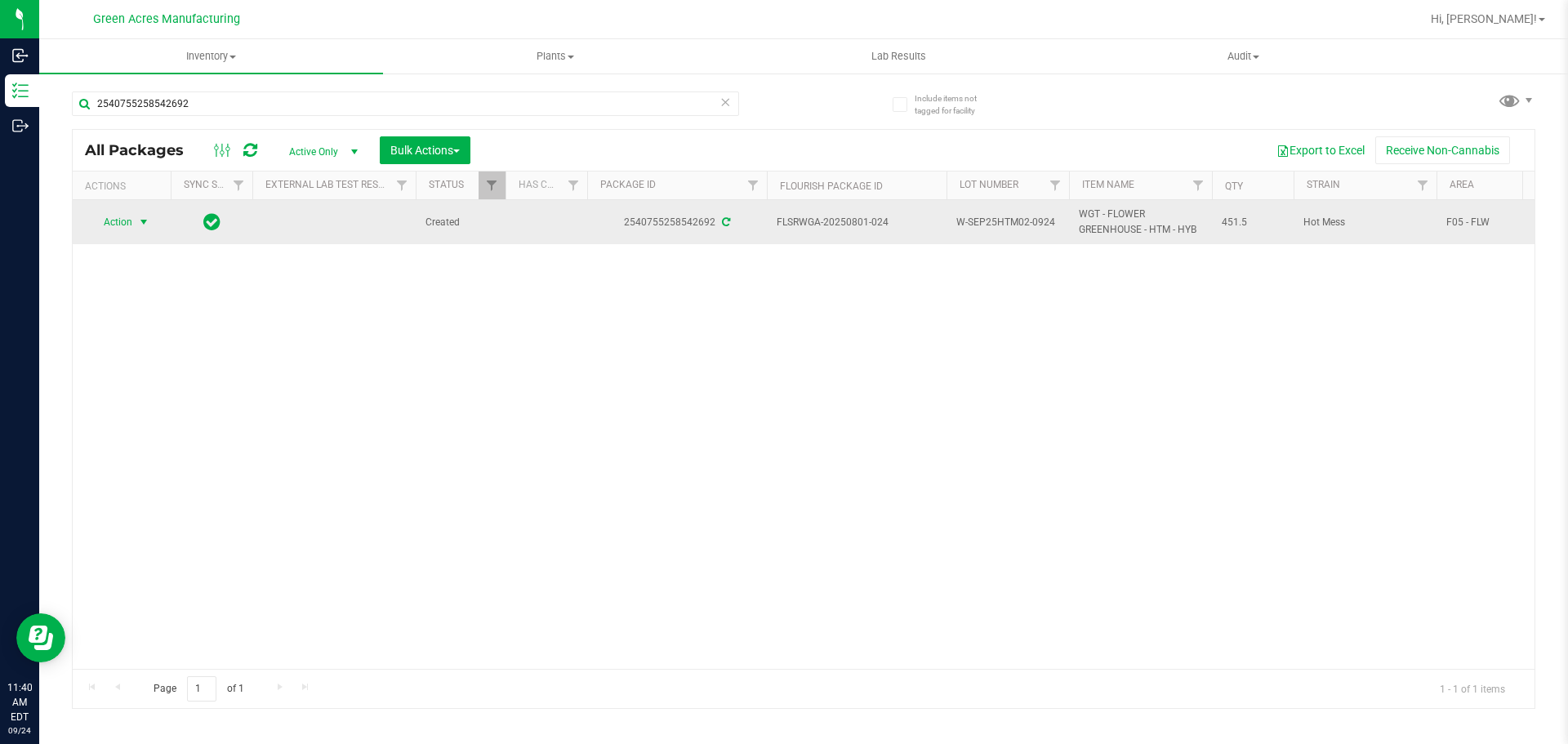
click at [131, 224] on span "Action" at bounding box center [111, 222] width 44 height 23
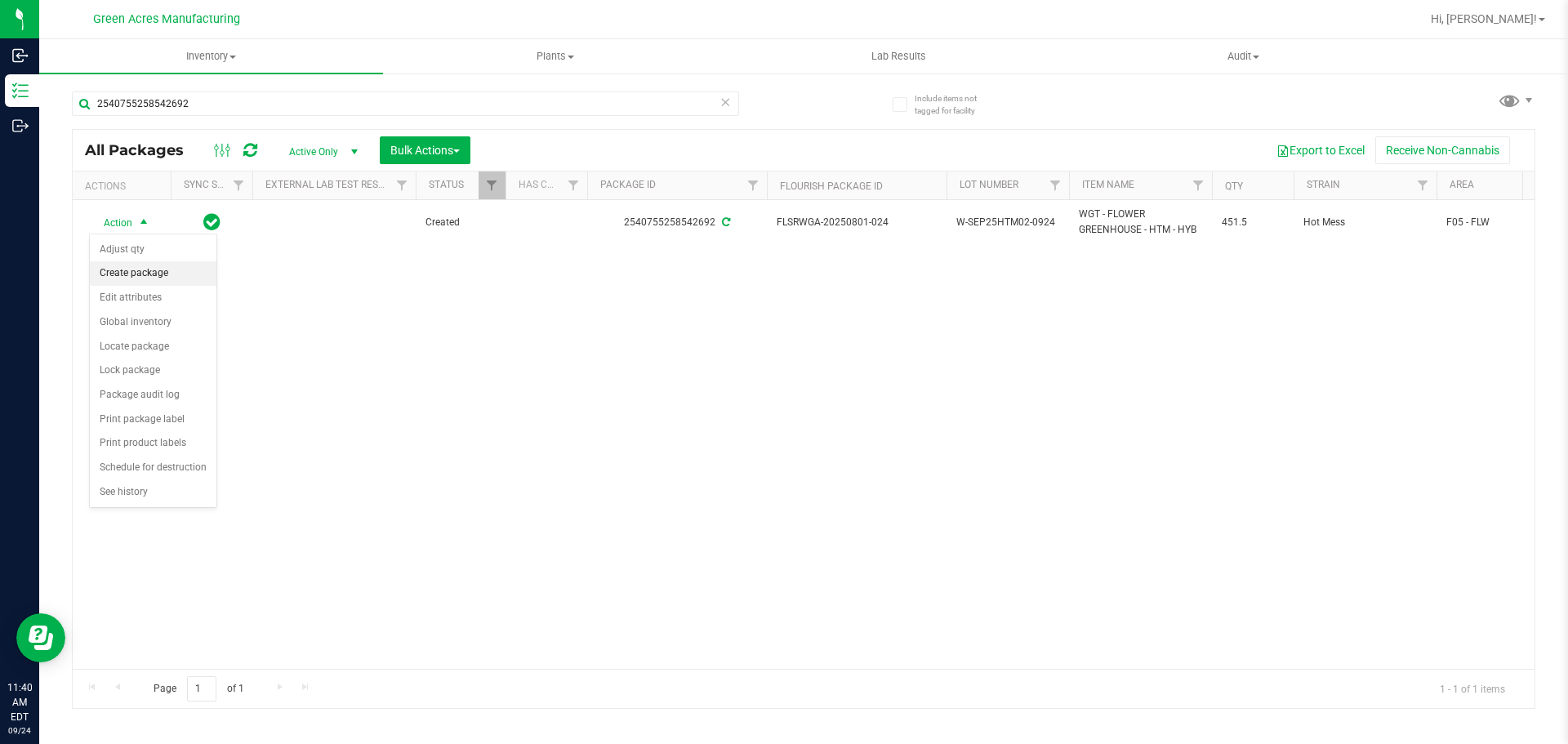
click at [166, 271] on li "Create package" at bounding box center [153, 274] width 127 height 25
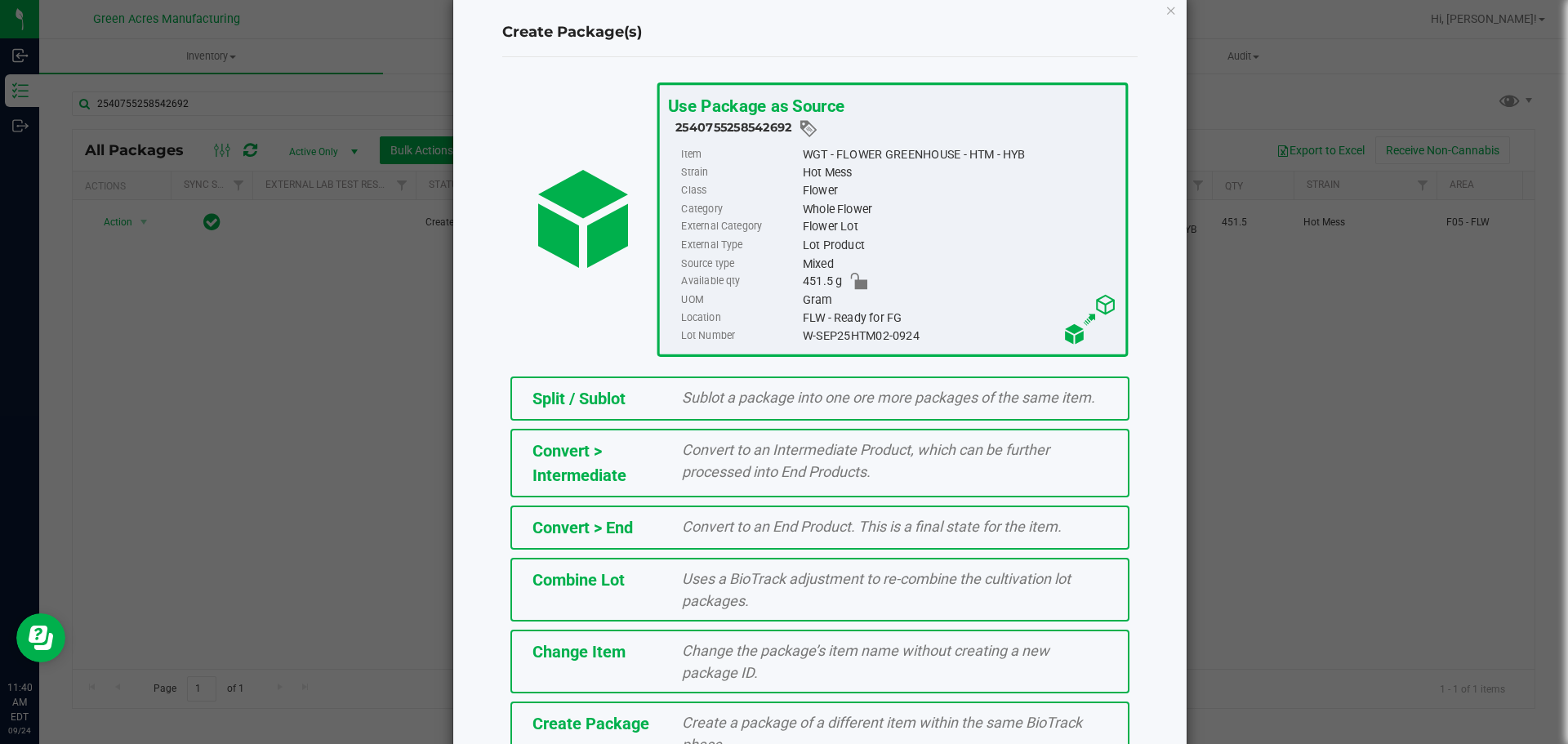
drag, startPoint x: 680, startPoint y: 346, endPoint x: 681, endPoint y: 413, distance: 67.0
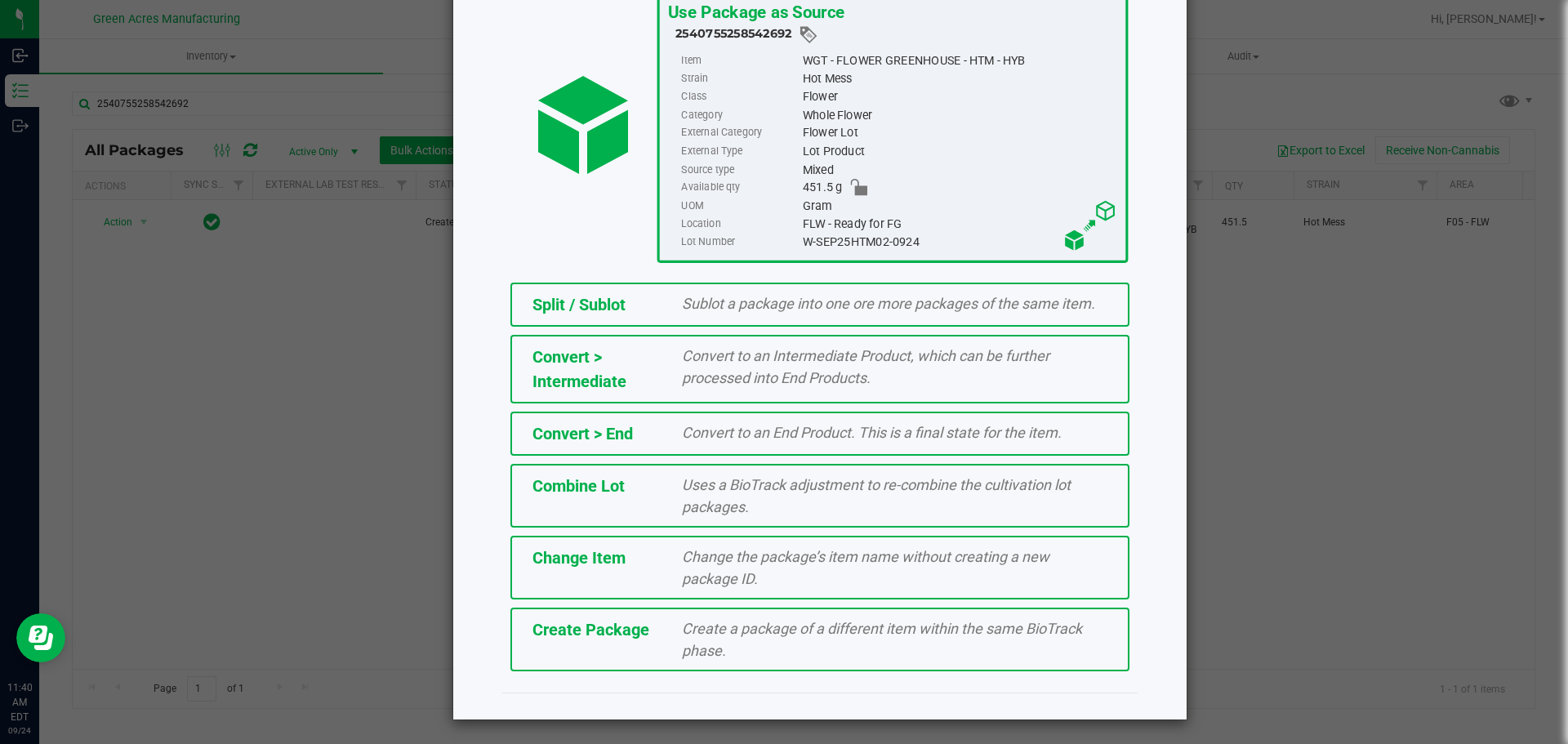
scroll to position [124, 0]
click at [702, 650] on span "Create a package of a different item within the same BioTrack phase." at bounding box center [881, 639] width 400 height 39
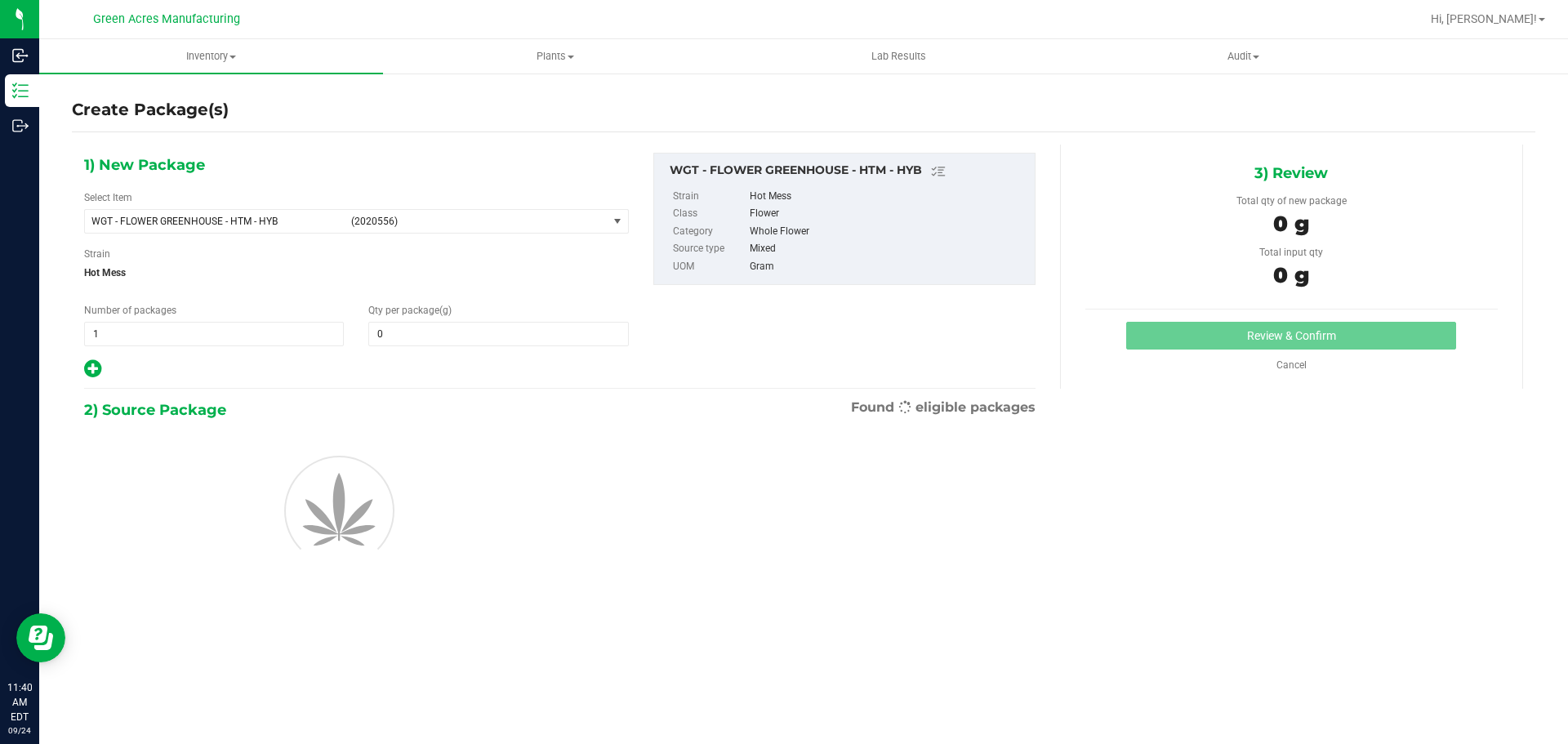
type input "0.0000"
click at [431, 333] on input "0.0000" at bounding box center [498, 334] width 258 height 23
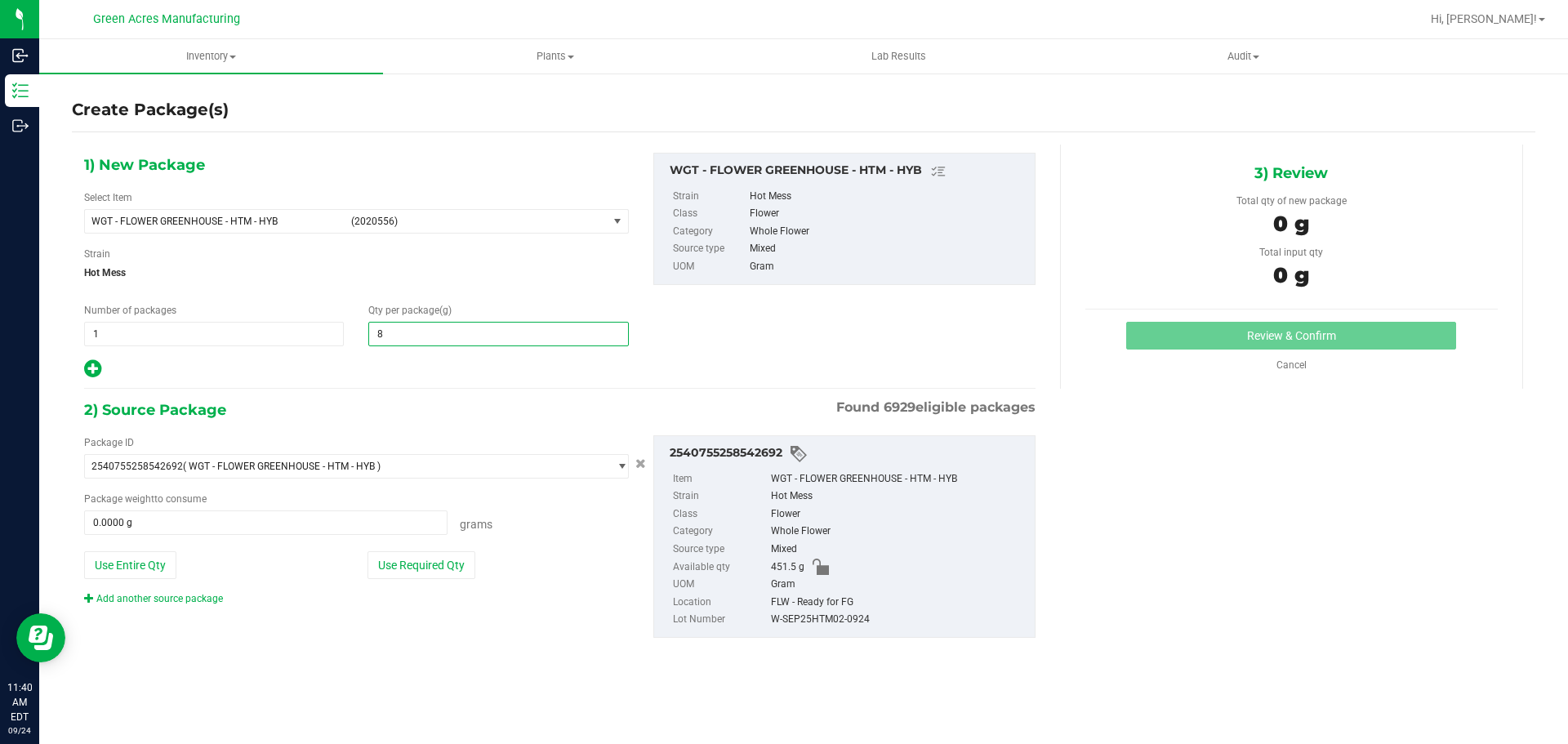
type input "85"
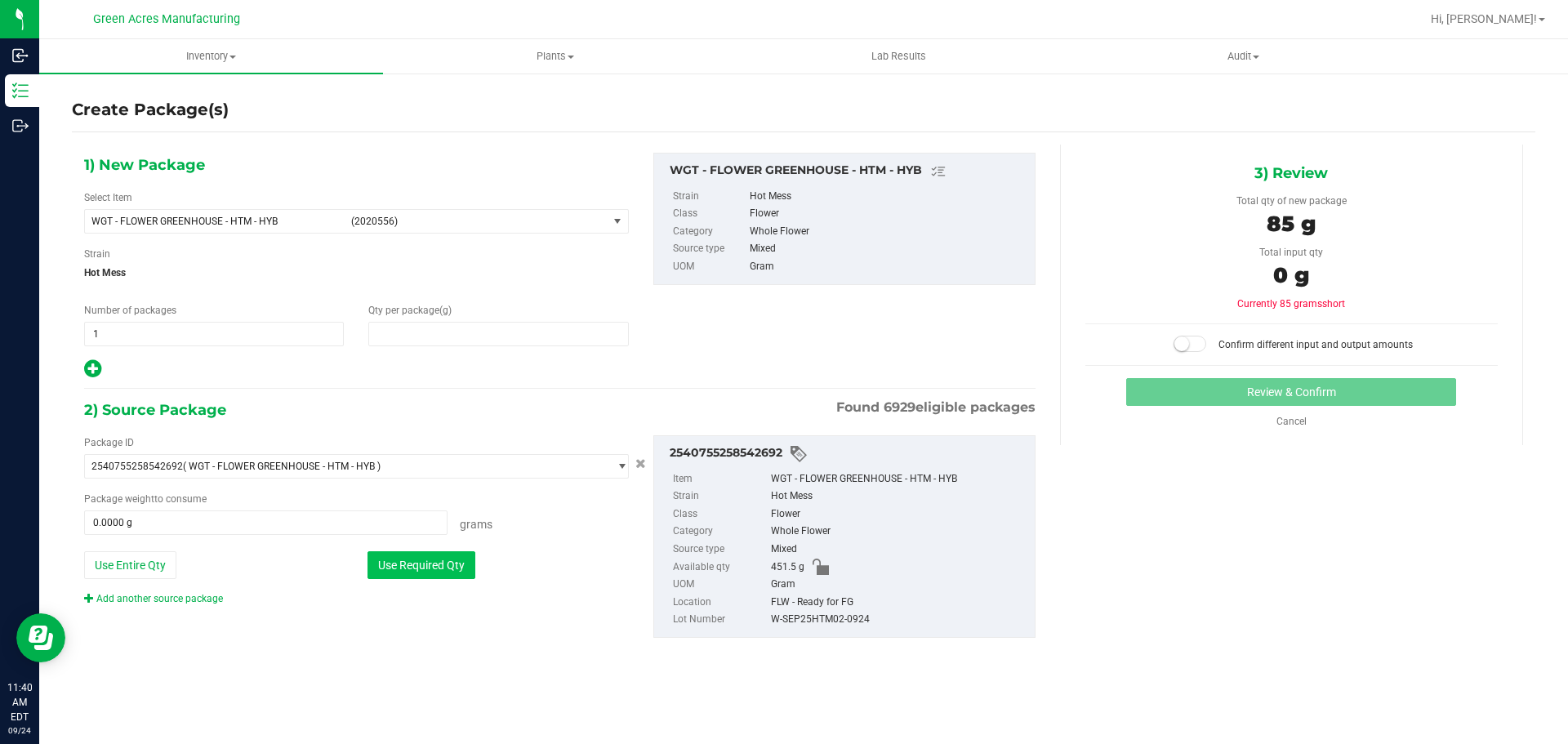
type input "85.0000"
click at [446, 570] on button "Use Required Qty" at bounding box center [421, 565] width 107 height 28
type input "85.0000 g"
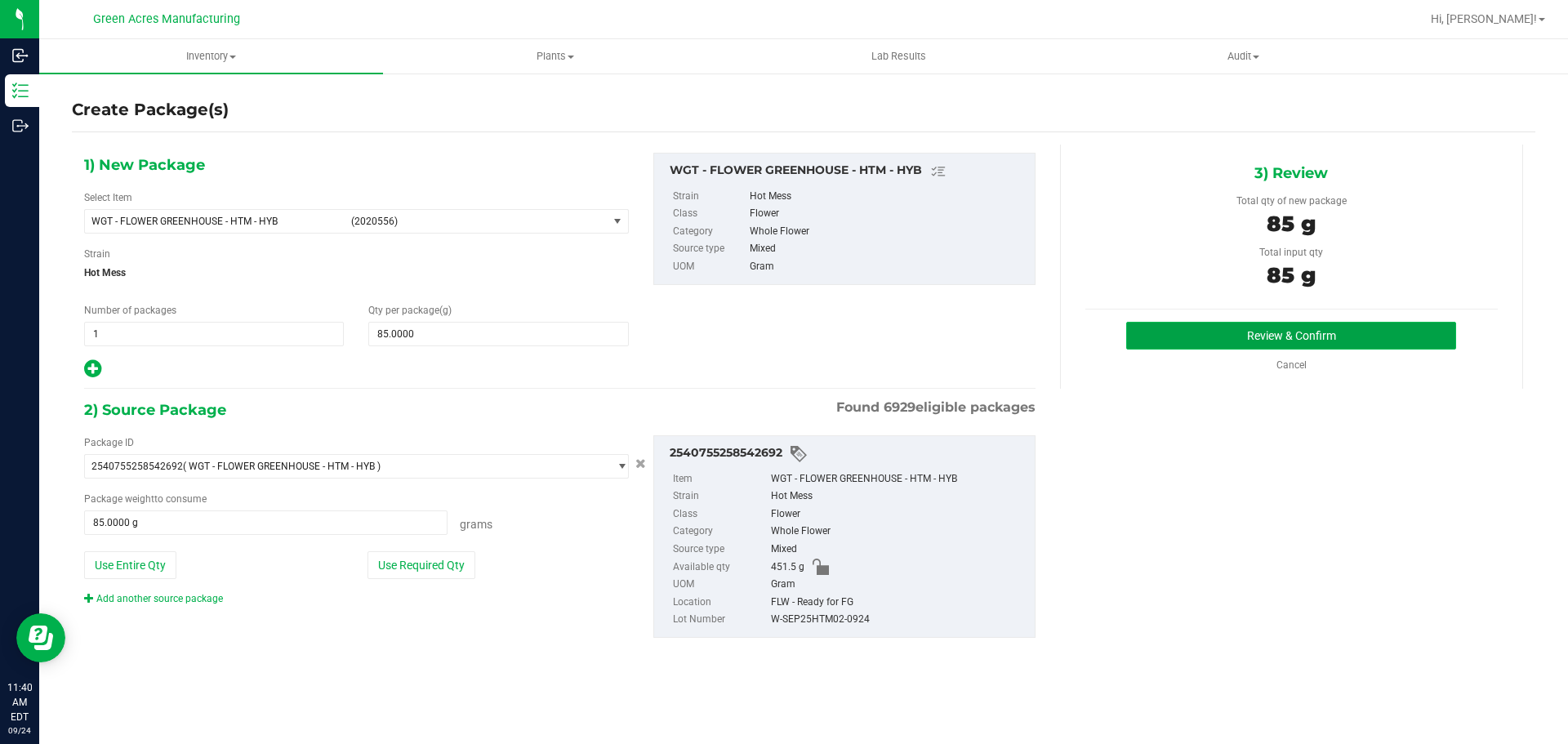
click at [1346, 341] on button "Review & Confirm" at bounding box center [1292, 336] width 330 height 28
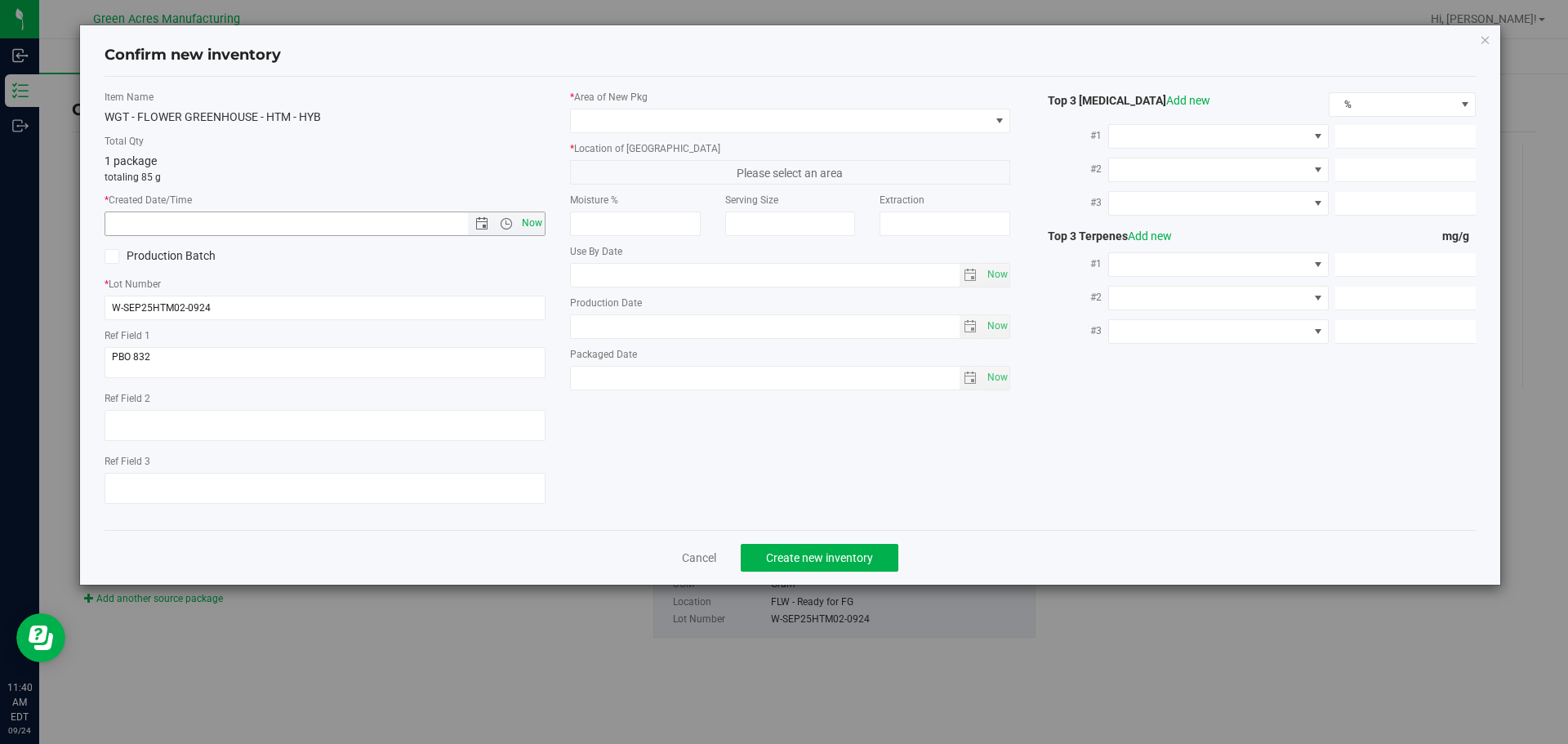
click at [537, 228] on span "Now" at bounding box center [531, 223] width 28 height 24
type input "9/24/2025 11:40 AM"
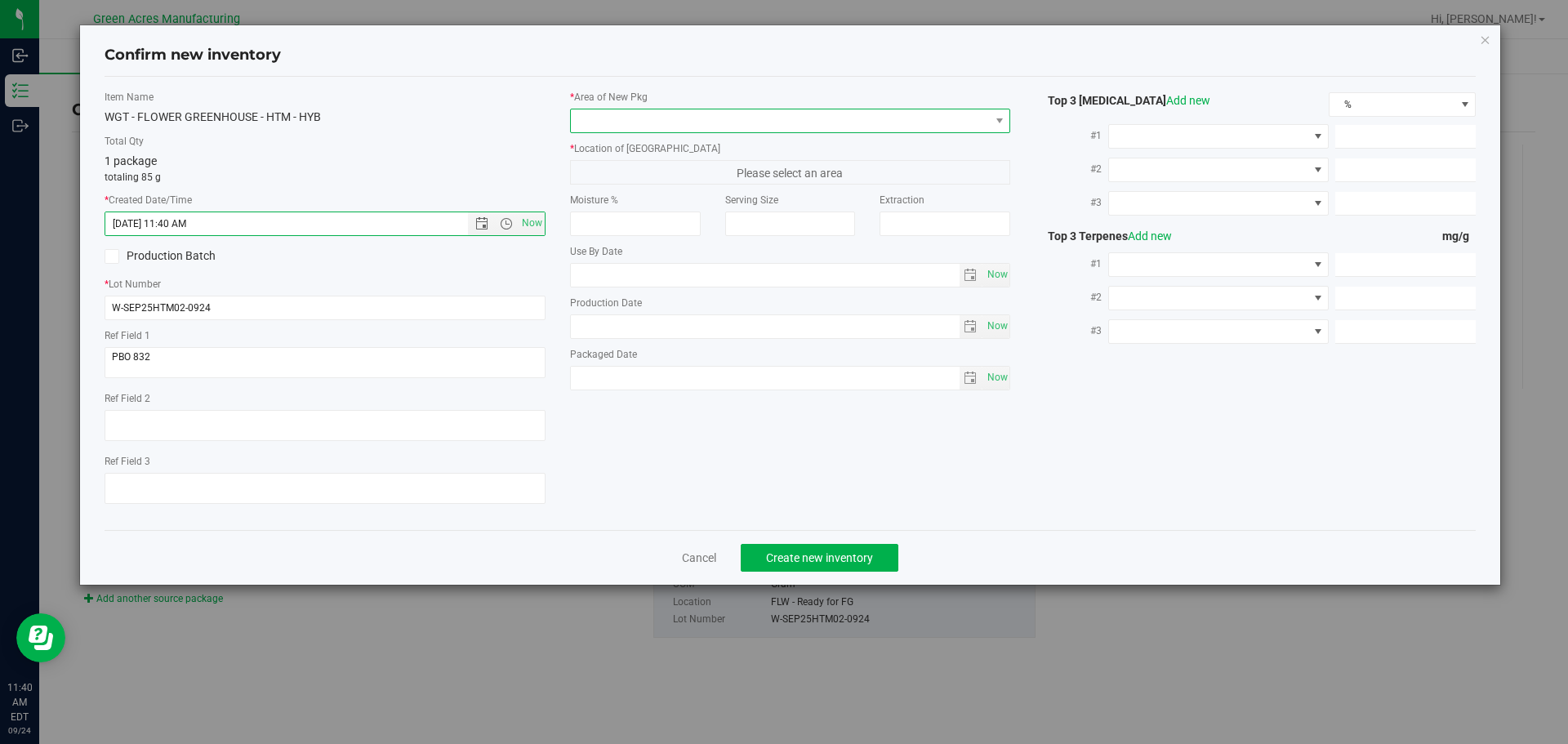
click at [620, 118] on span at bounding box center [780, 121] width 419 height 23
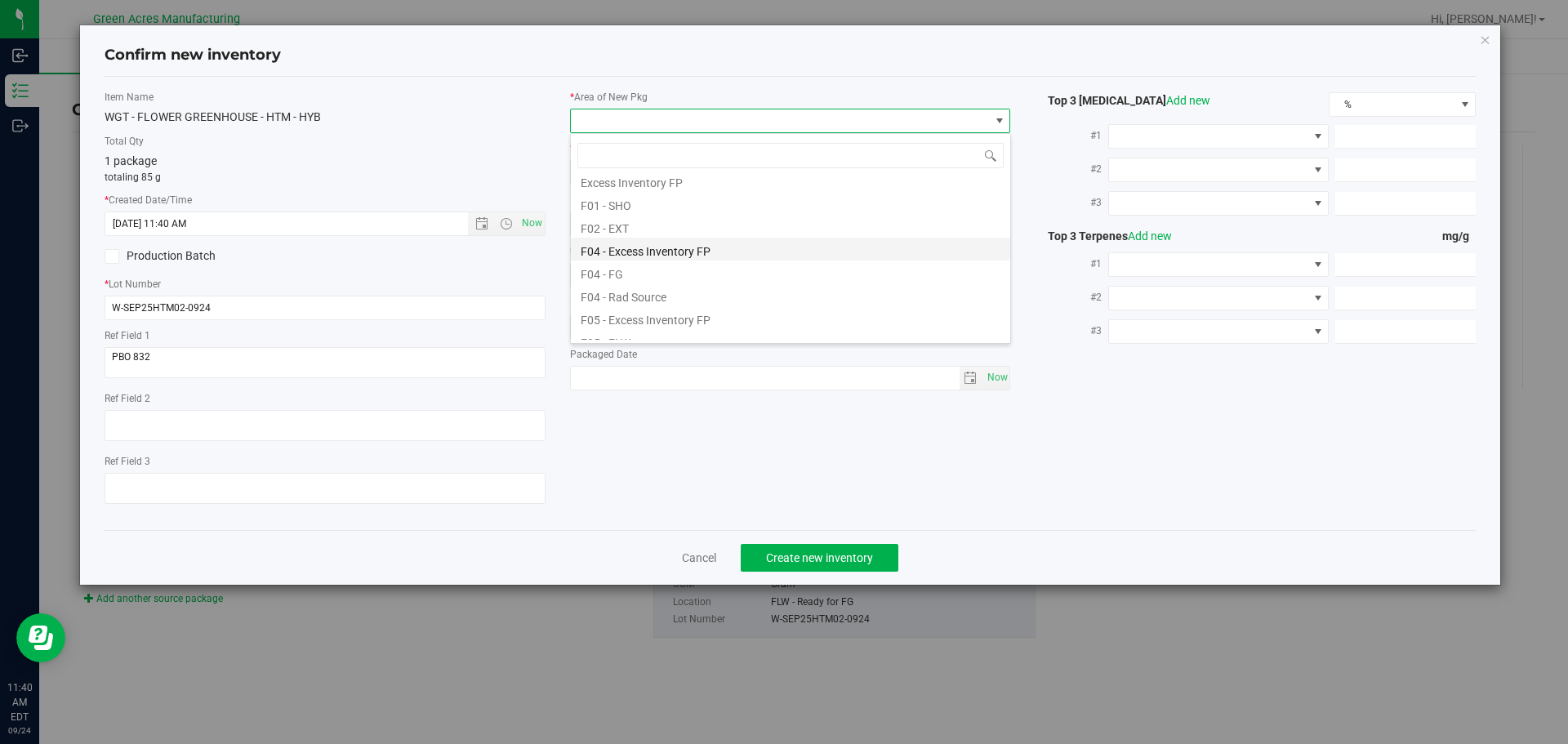
scroll to position [81, 0]
click at [634, 241] on li "F04 - FG" at bounding box center [790, 244] width 439 height 23
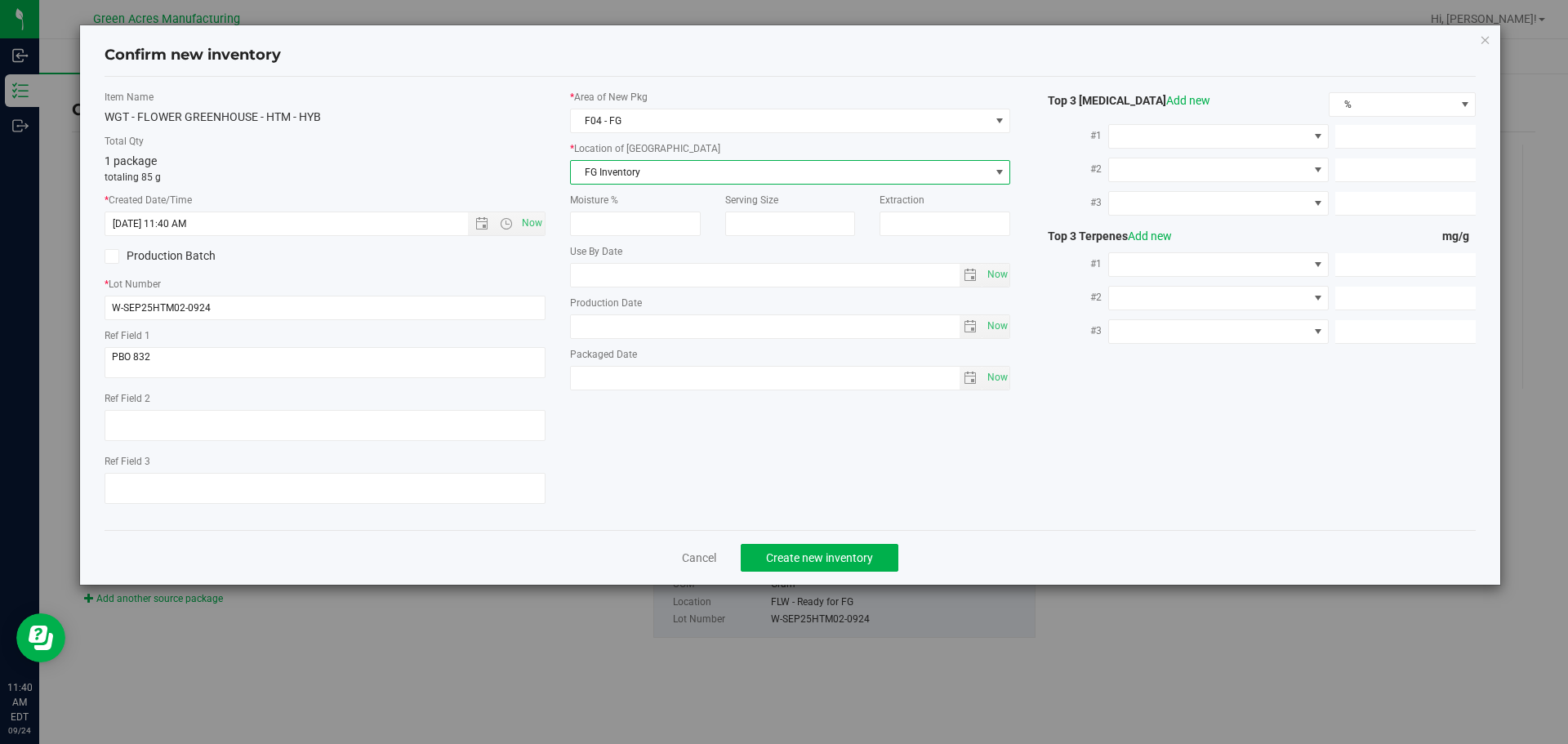
click at [652, 170] on span "FG Inventory" at bounding box center [780, 173] width 419 height 23
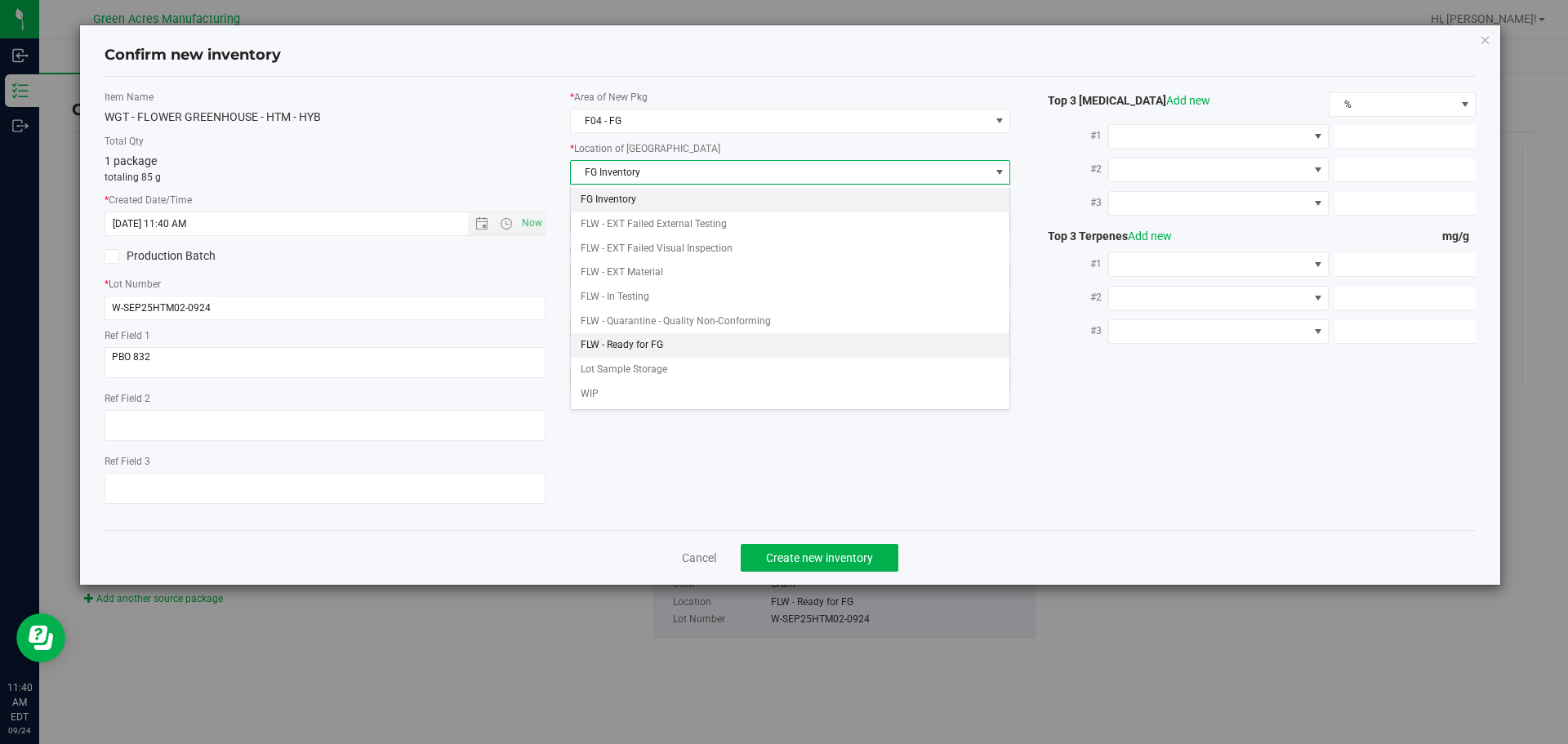
click at [656, 344] on li "FLW - Ready for FG" at bounding box center [790, 345] width 439 height 25
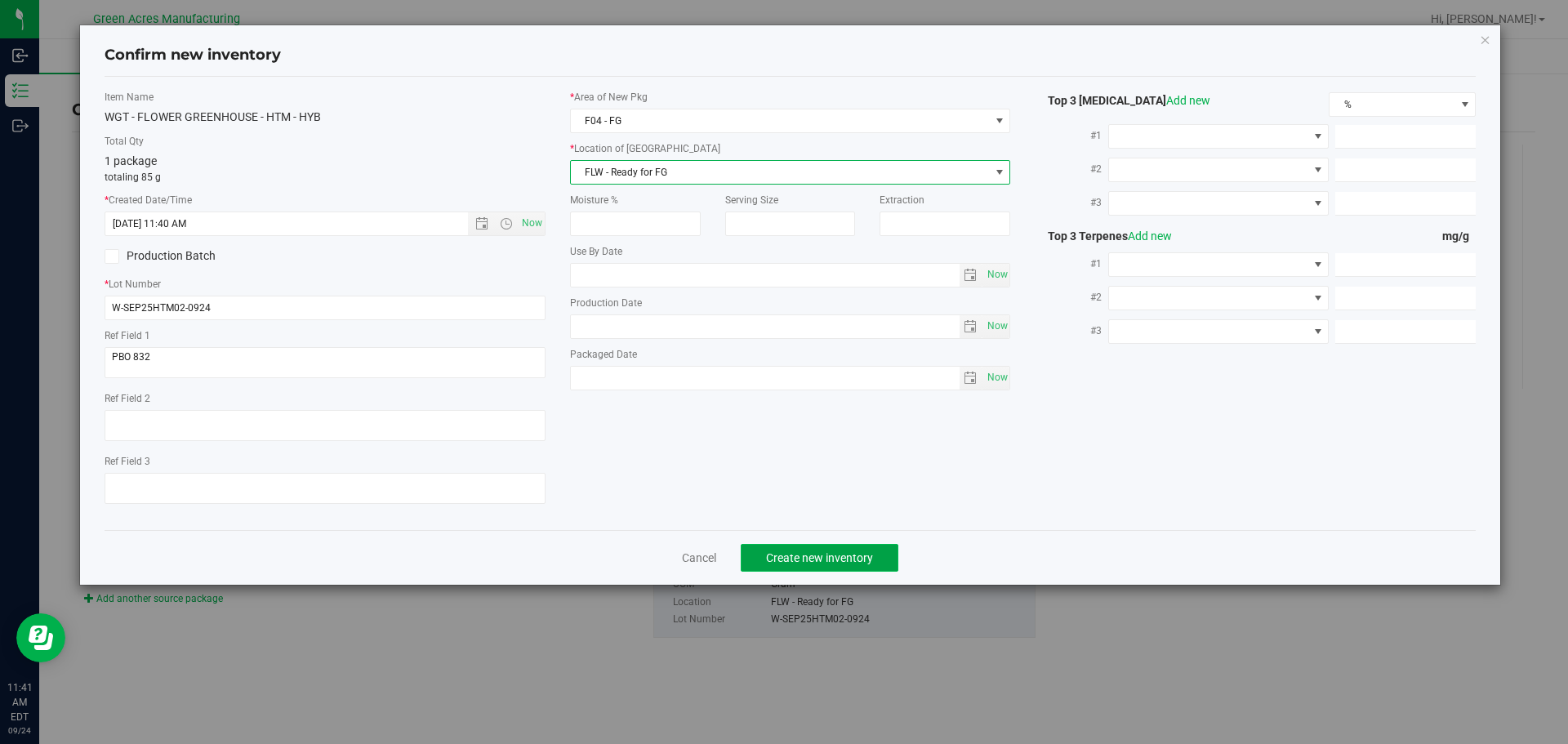
click at [821, 556] on span "Create new inventory" at bounding box center [820, 558] width 107 height 13
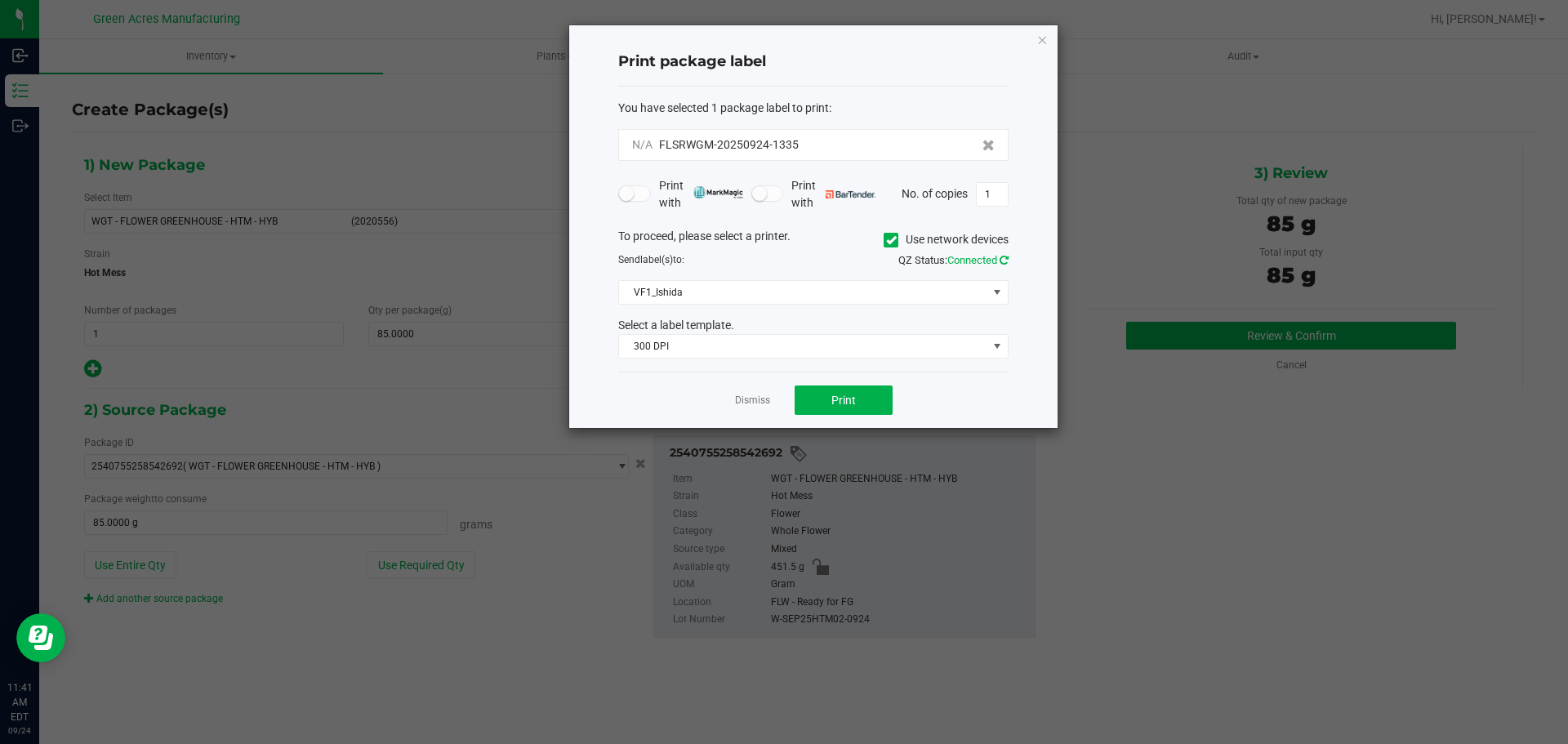
click at [1005, 262] on icon at bounding box center [1003, 260] width 9 height 11
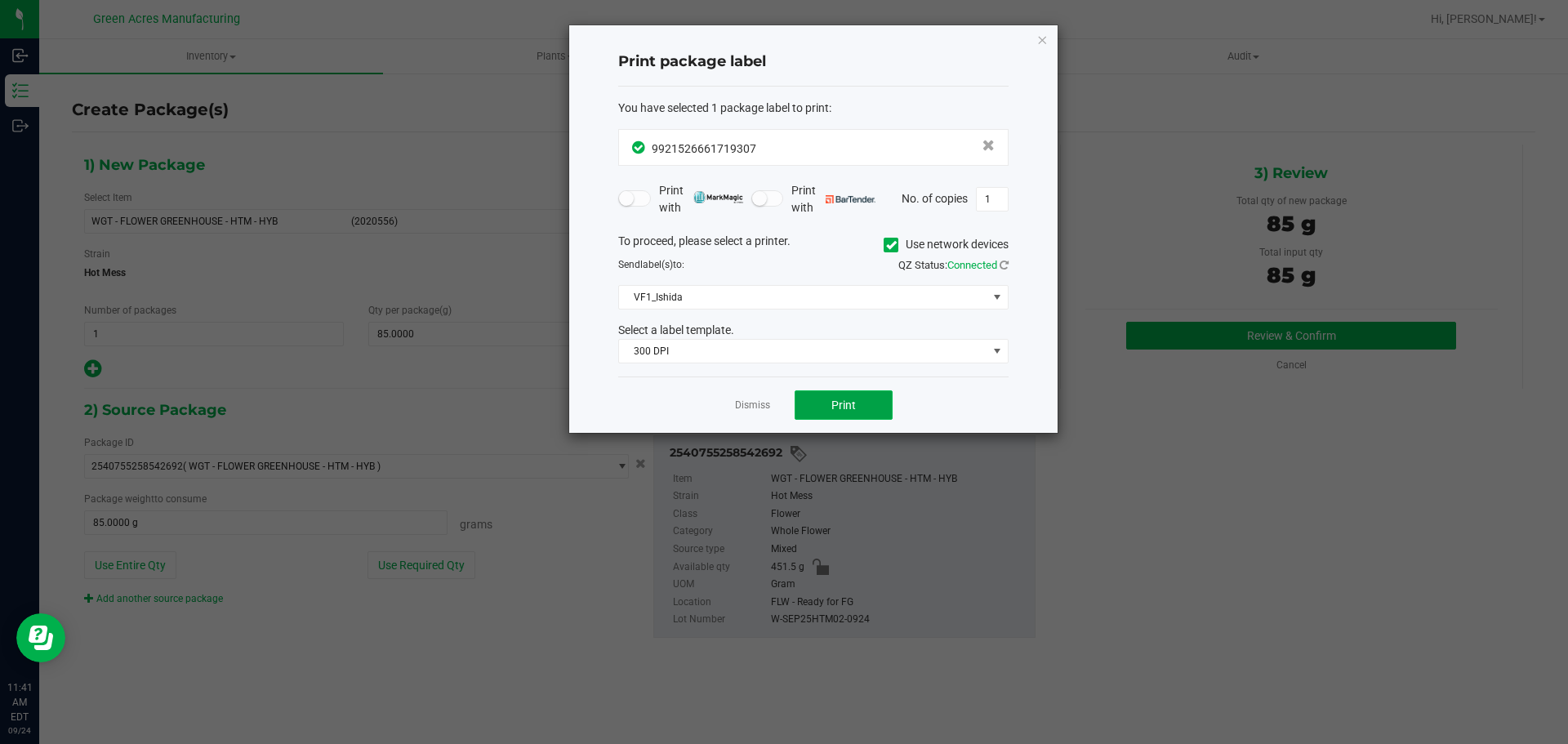
click at [841, 409] on span "Print" at bounding box center [844, 406] width 25 height 13
click at [1049, 38] on div "Print package label You have selected 1 package label to print : 99215266617193…" at bounding box center [813, 228] width 488 height 407
click at [1043, 41] on icon "button" at bounding box center [1042, 39] width 12 height 19
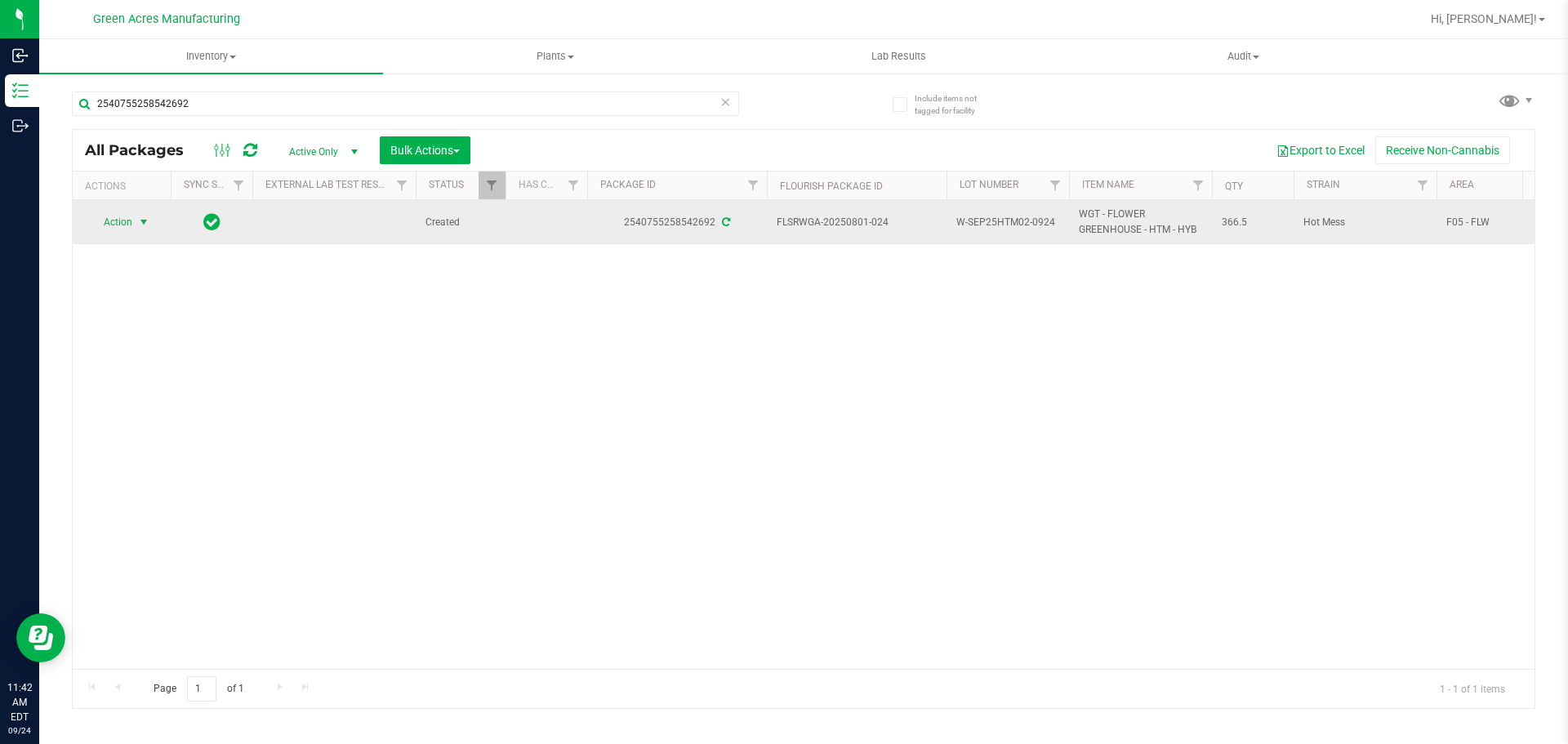
click at [138, 220] on span "select" at bounding box center [144, 222] width 13 height 13
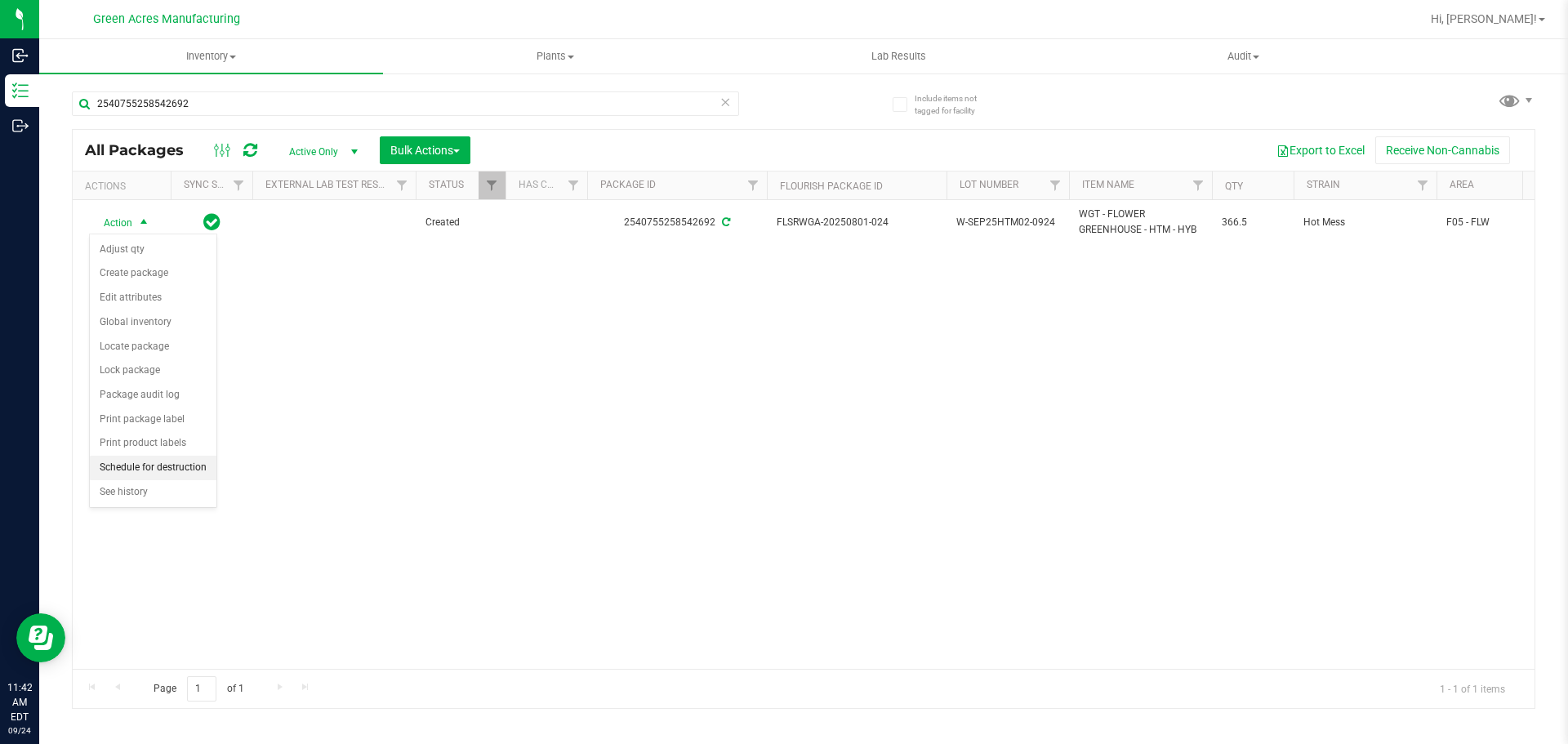
click at [171, 465] on li "Schedule for destruction" at bounding box center [153, 468] width 127 height 25
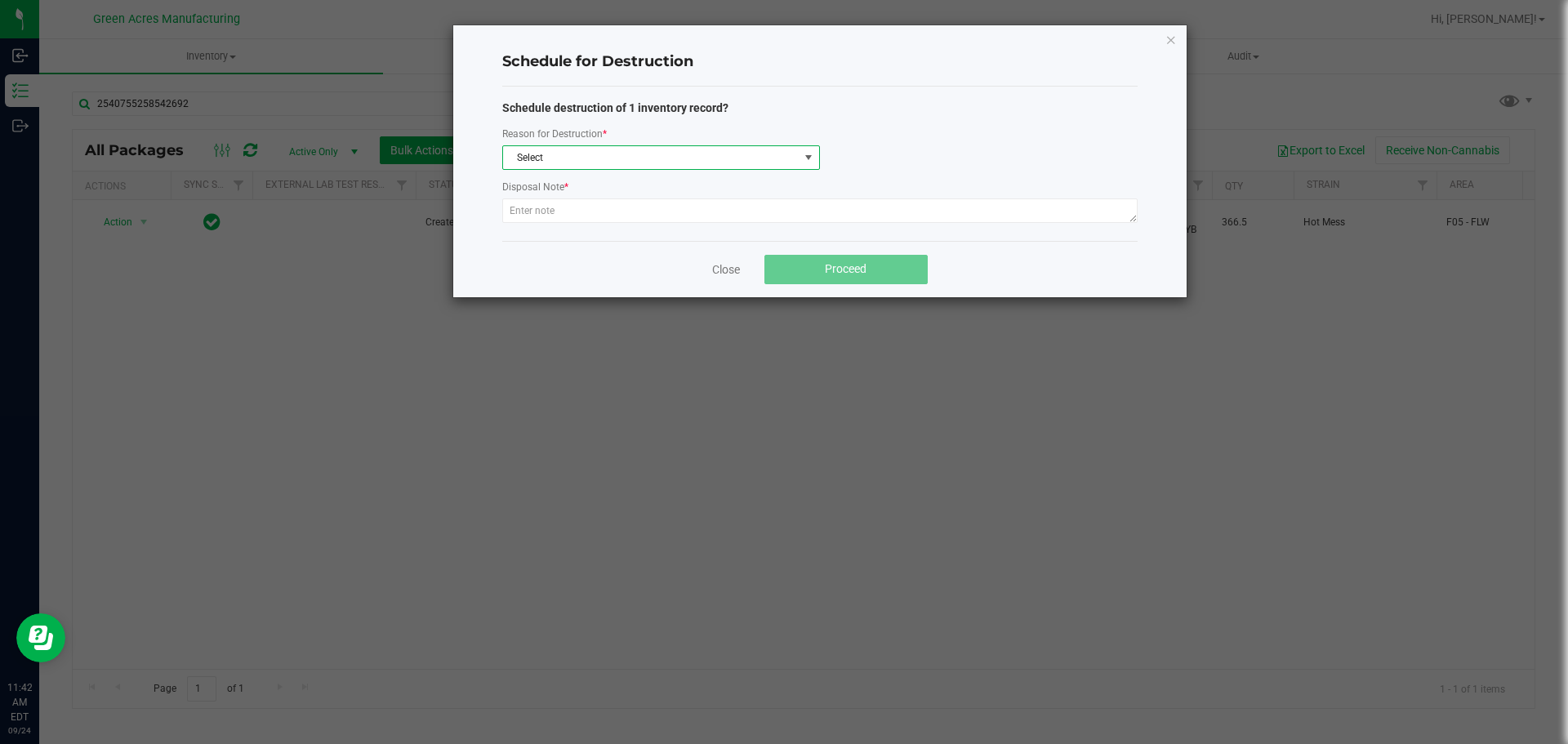
click at [620, 164] on span "Select" at bounding box center [651, 157] width 295 height 23
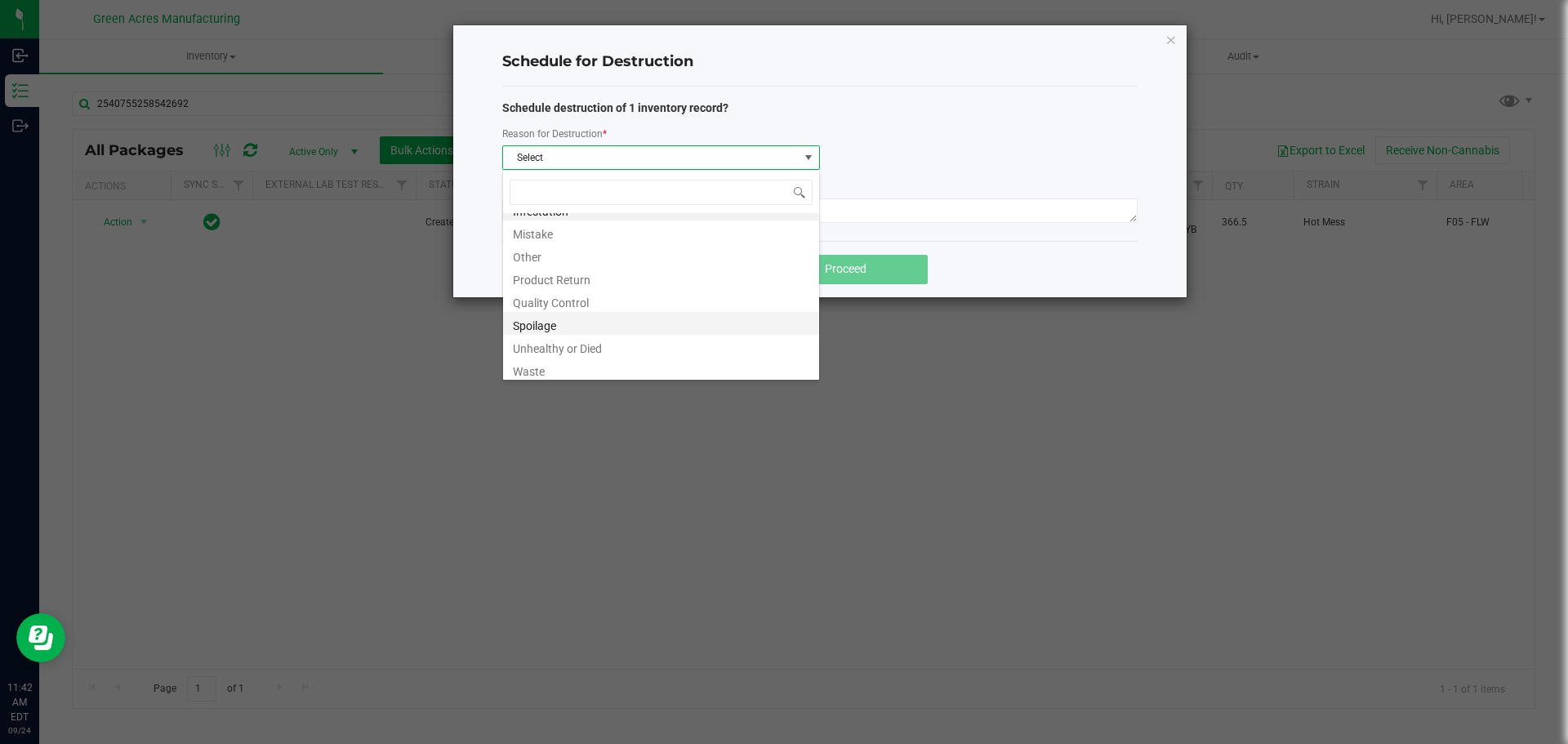
scroll to position [19, 0]
click at [567, 372] on li "Waste" at bounding box center [662, 365] width 316 height 23
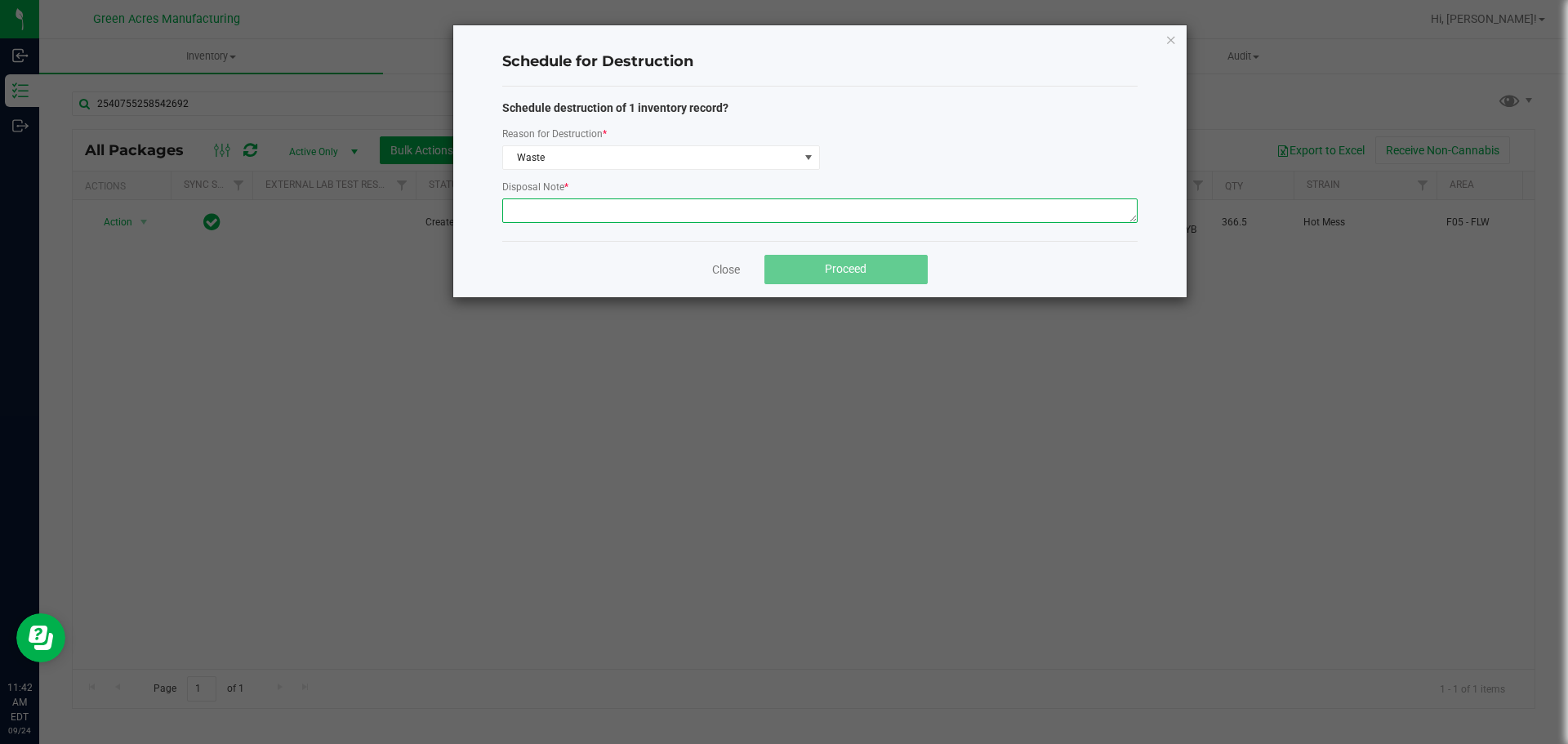
click at [537, 204] on textarea at bounding box center [820, 211] width 636 height 25
click at [553, 218] on textarea at bounding box center [820, 211] width 636 height 25
paste textarea "WASTE FROM ISHIDA FLOWER PACKING PROCESS"
type textarea "WASTE FROM ISHIDA FLOWER PACKING PROCESS"
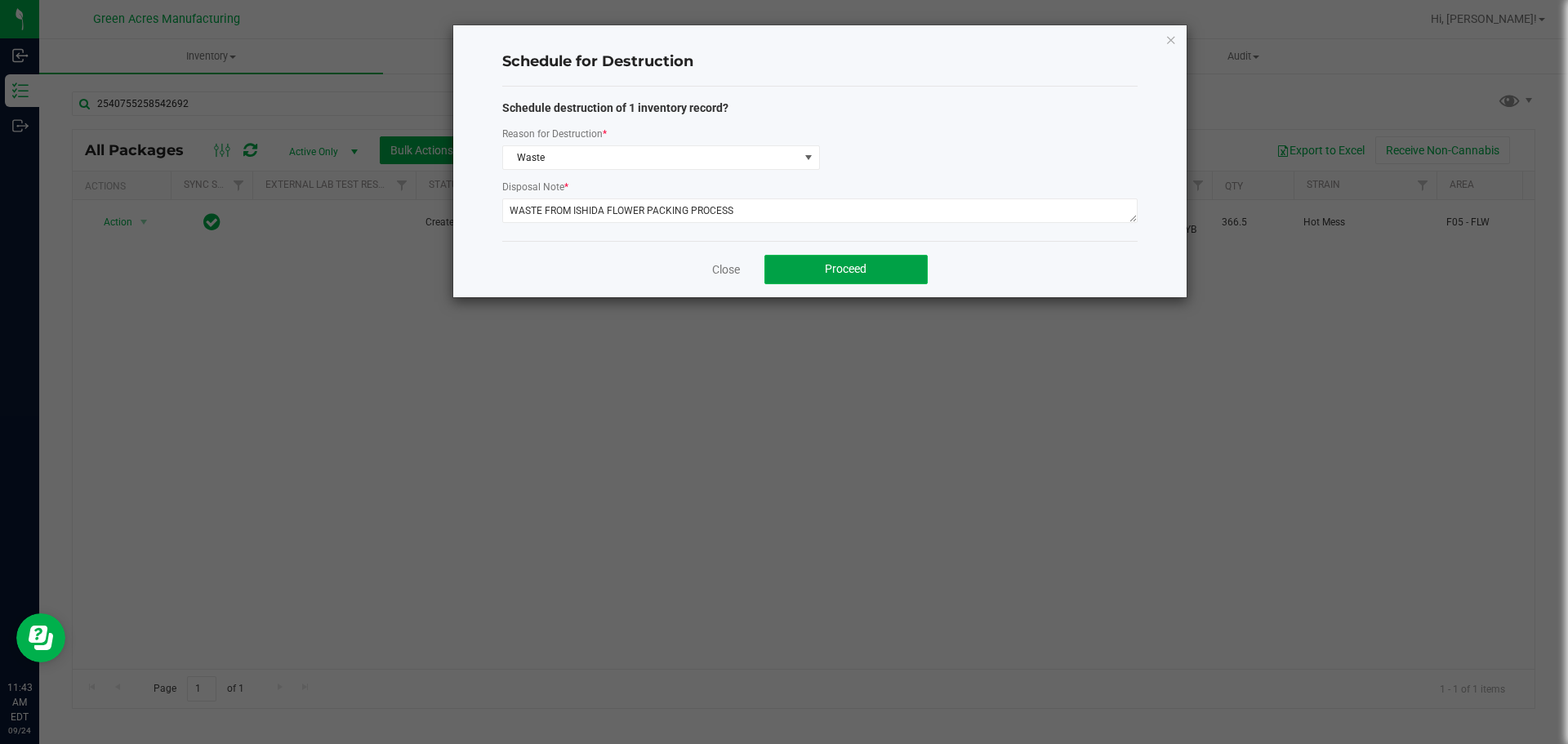
click at [796, 272] on button "Proceed" at bounding box center [846, 269] width 163 height 30
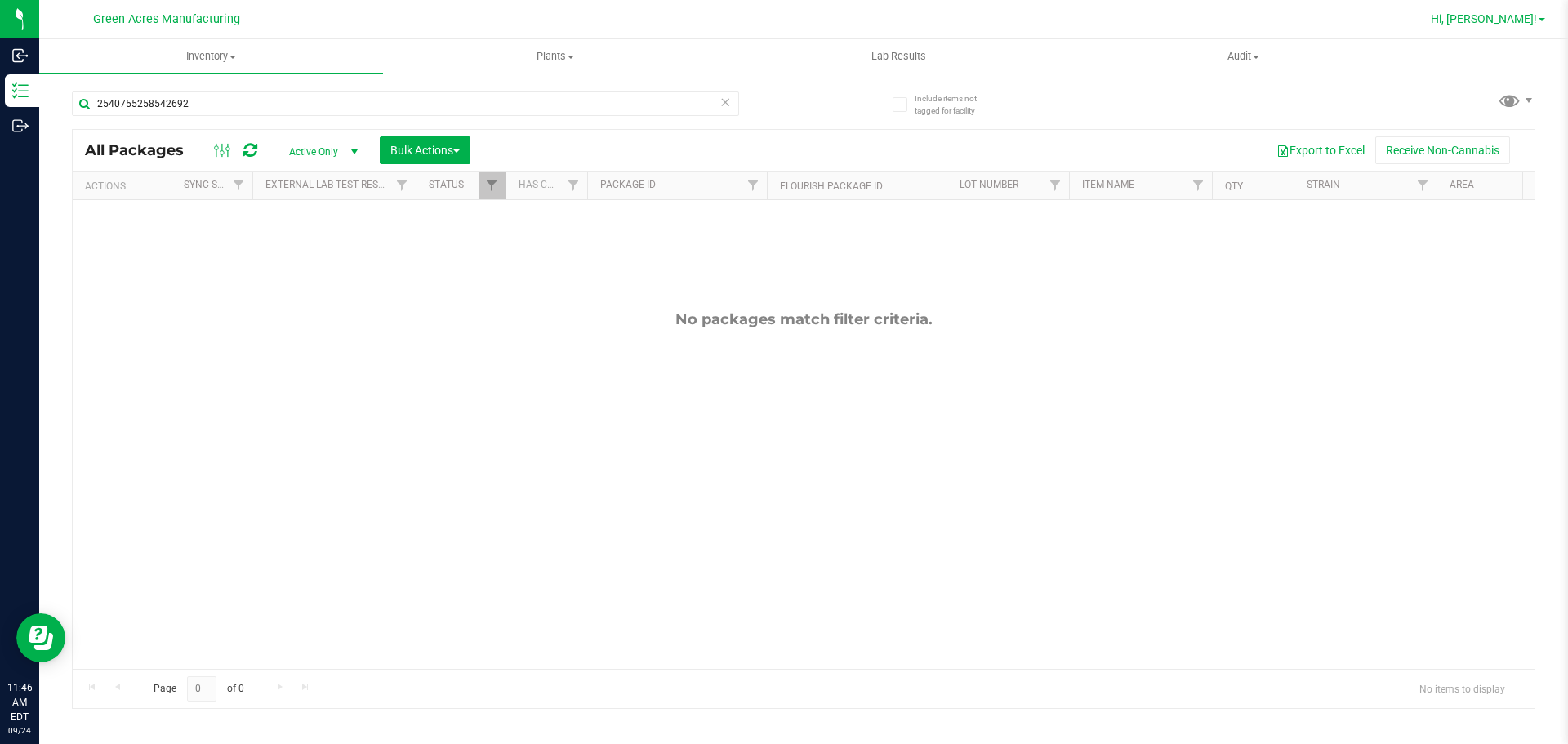
click at [1510, 17] on span "Hi, [PERSON_NAME]!" at bounding box center [1484, 19] width 106 height 13
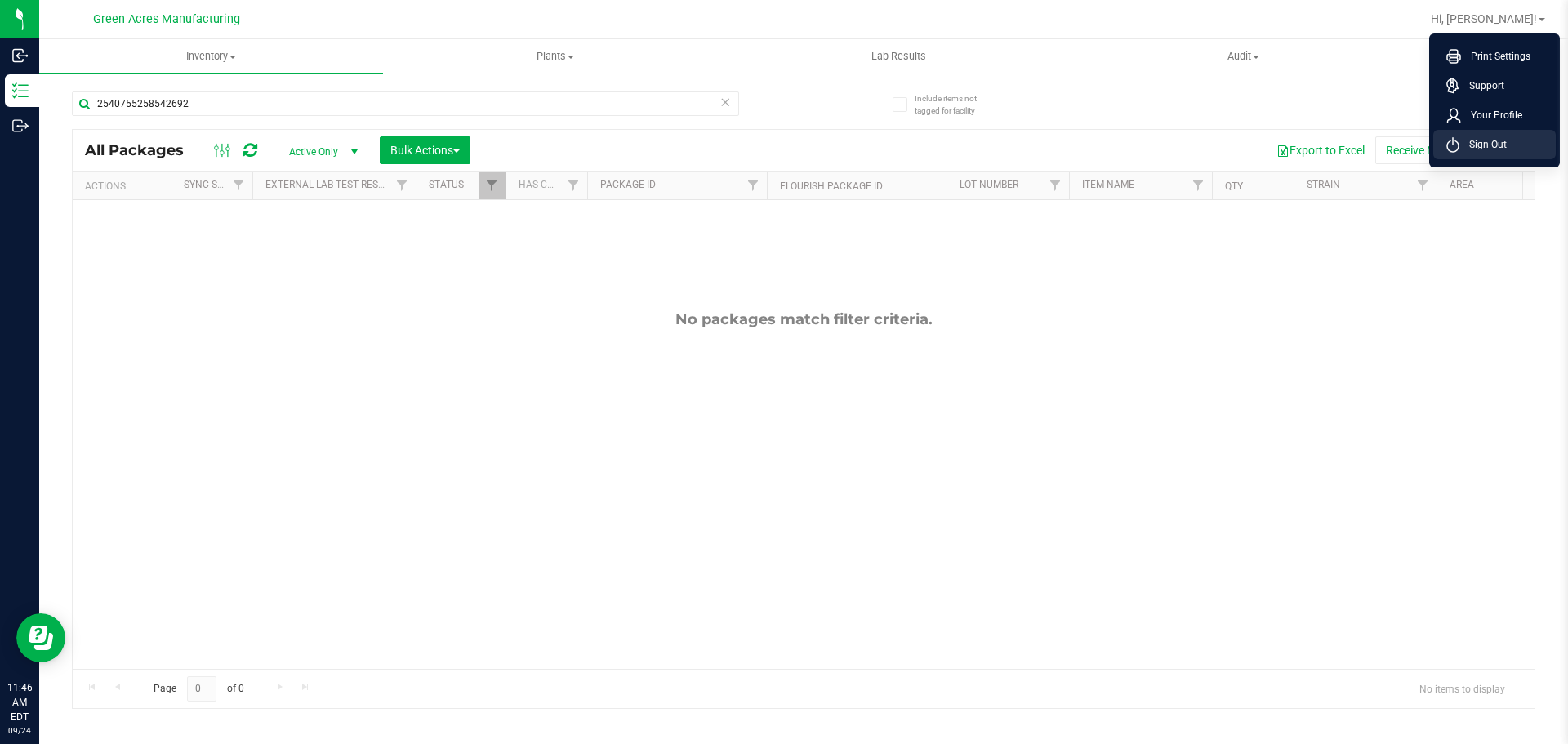
click at [1487, 142] on span "Sign Out" at bounding box center [1483, 144] width 47 height 16
